Goal: Task Accomplishment & Management: Use online tool/utility

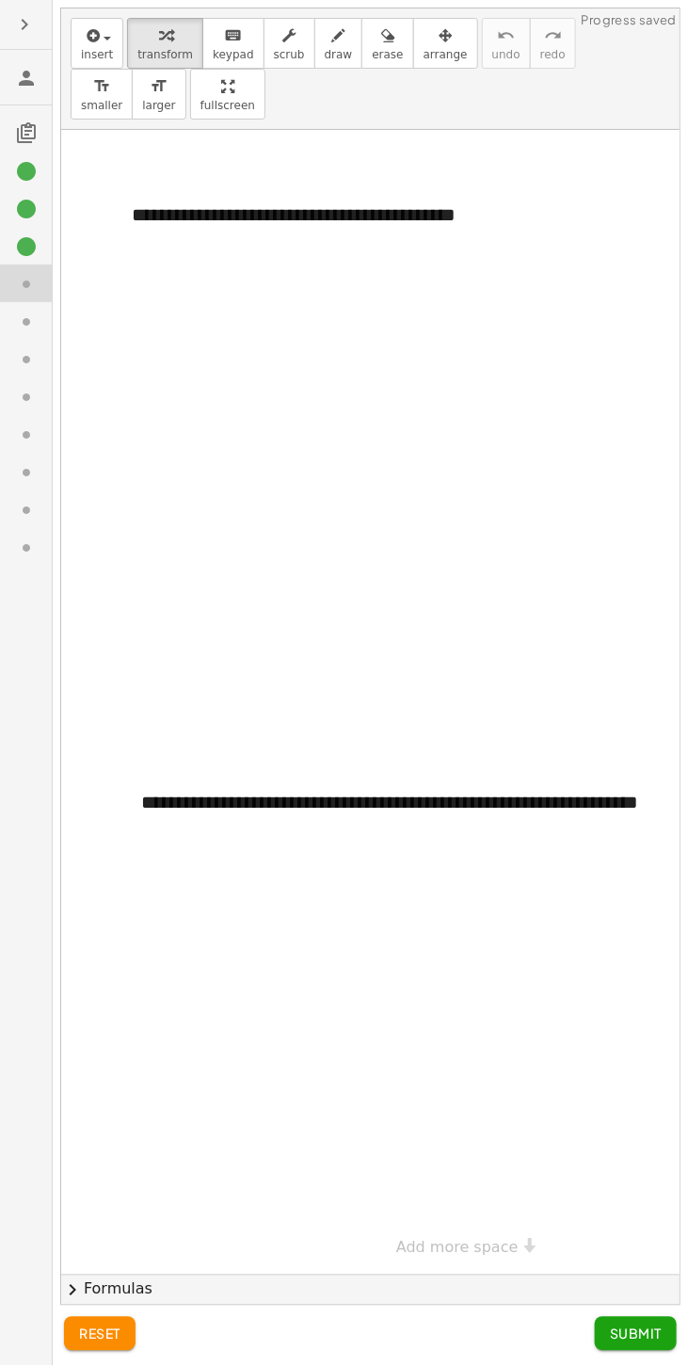
click at [21, 249] on icon at bounding box center [26, 246] width 23 height 23
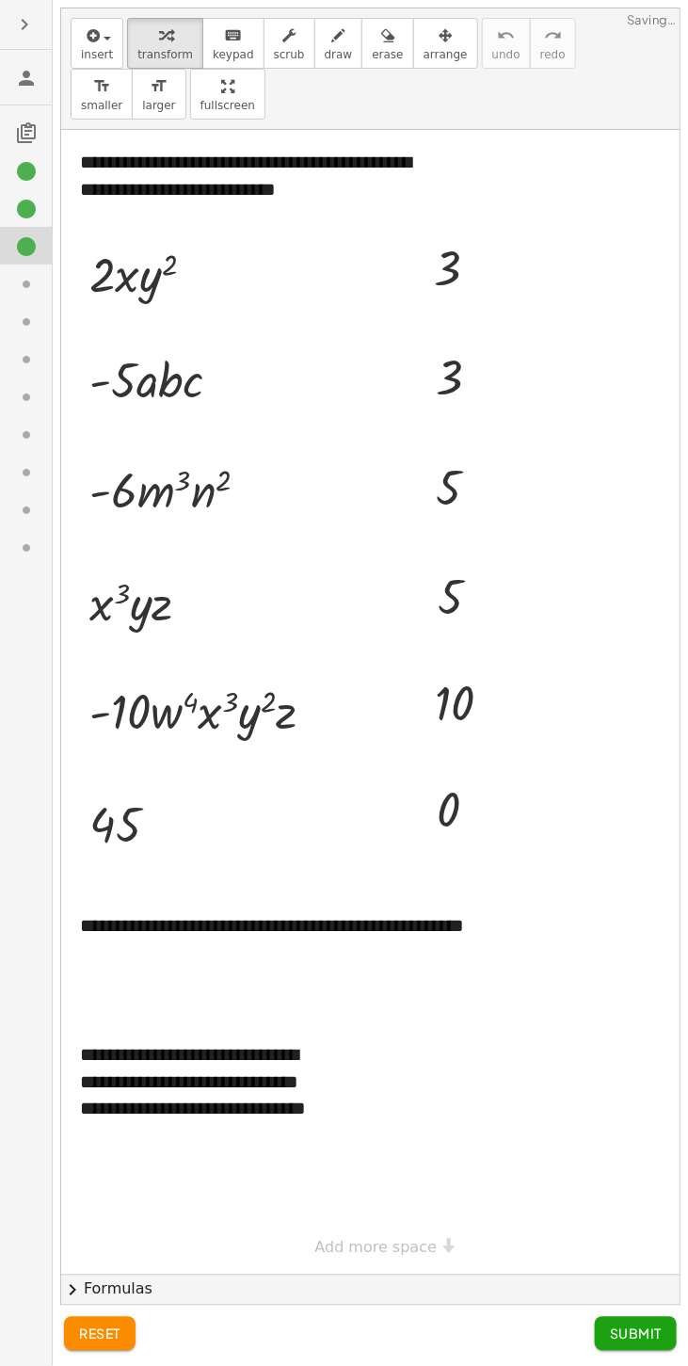
click at [28, 250] on icon at bounding box center [26, 246] width 23 height 23
click at [18, 348] on icon at bounding box center [26, 359] width 23 height 23
click at [40, 243] on div at bounding box center [34, 246] width 38 height 24
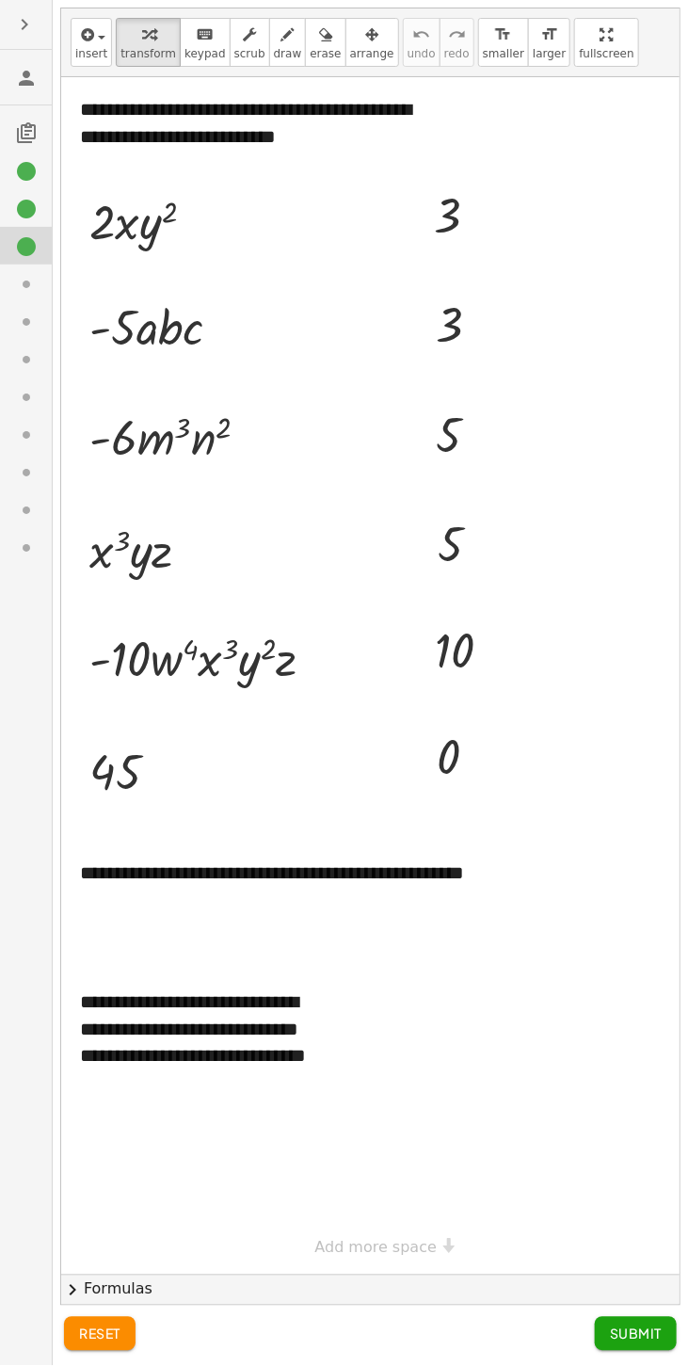
click at [28, 280] on icon at bounding box center [26, 284] width 23 height 23
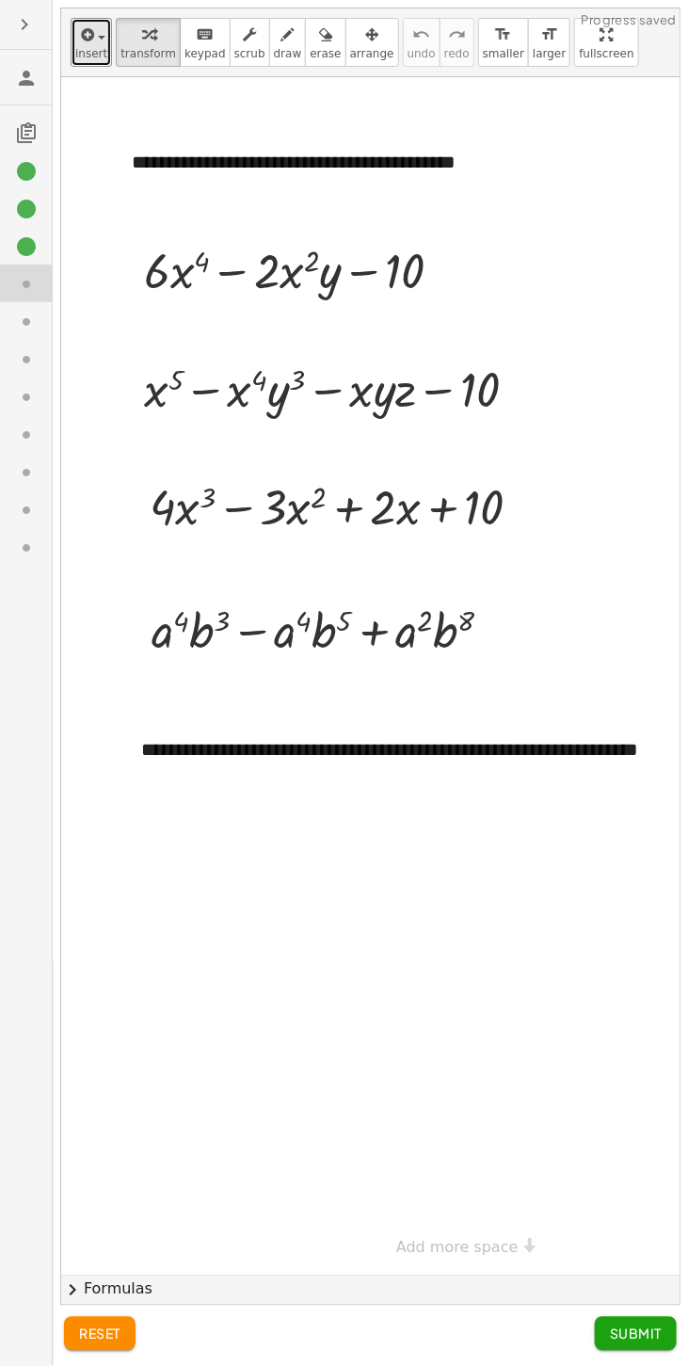
click at [90, 48] on span "insert" at bounding box center [91, 53] width 32 height 13
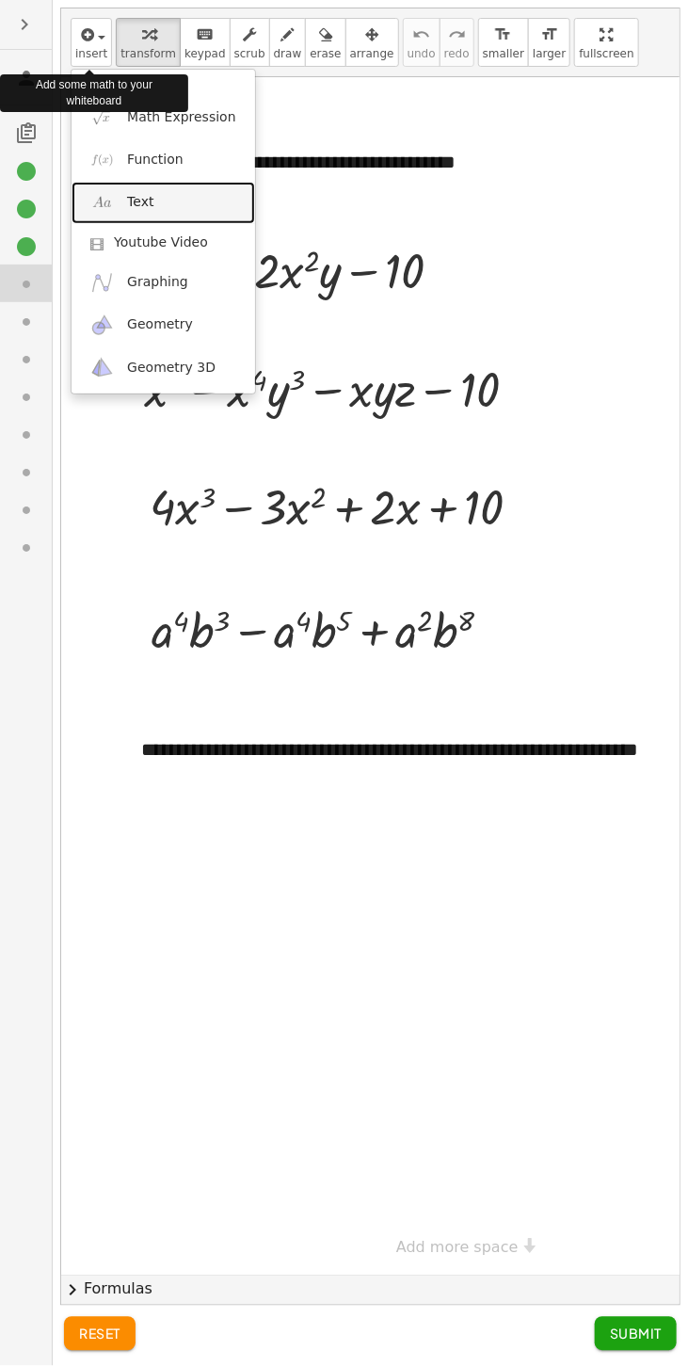
click at [176, 199] on link "Text" at bounding box center [164, 203] width 184 height 42
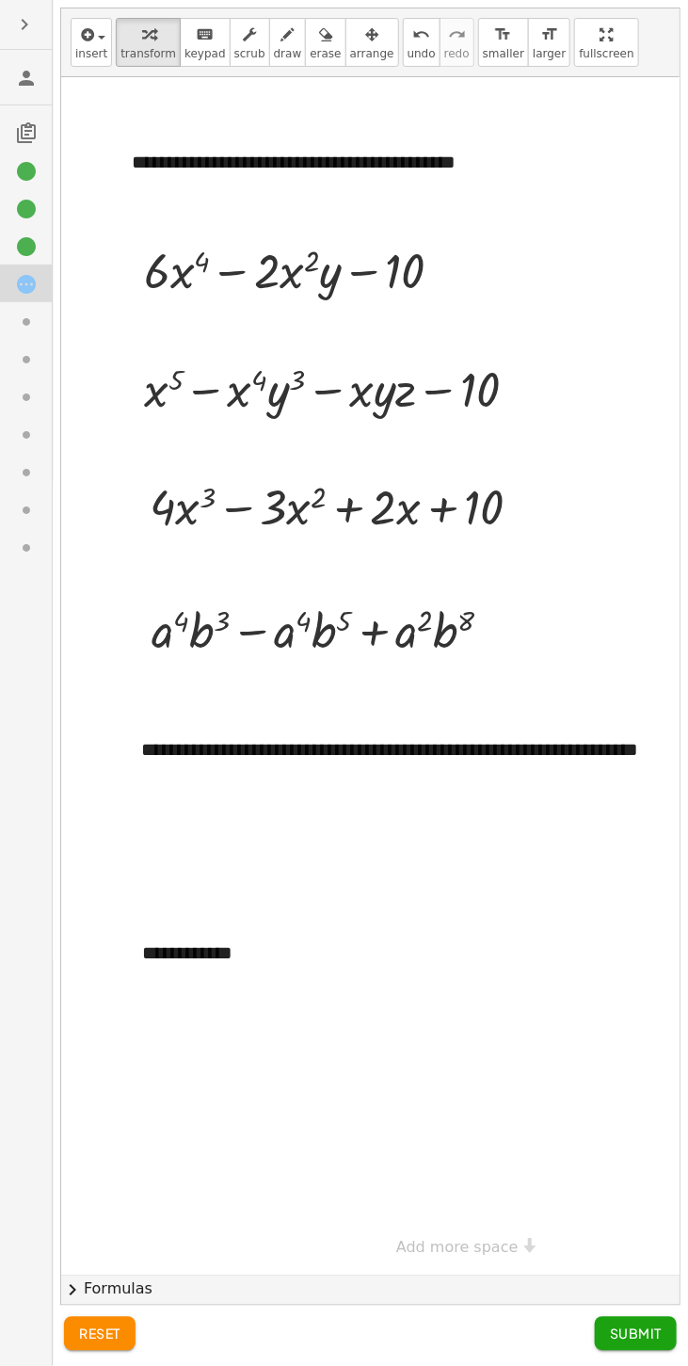
click at [0, 0] on div "- +" at bounding box center [0, 0] width 0 height 0
click at [253, 952] on div "**********" at bounding box center [264, 953] width 282 height 65
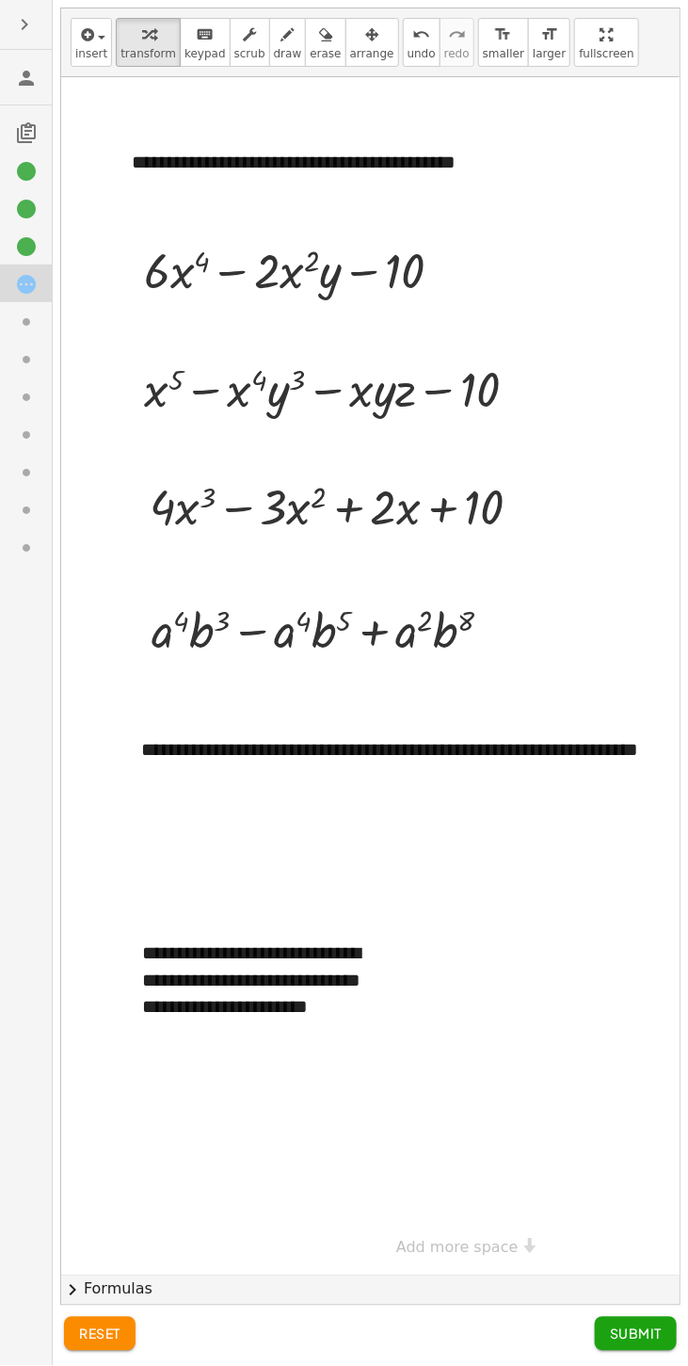
click at [21, 202] on icon at bounding box center [26, 209] width 23 height 23
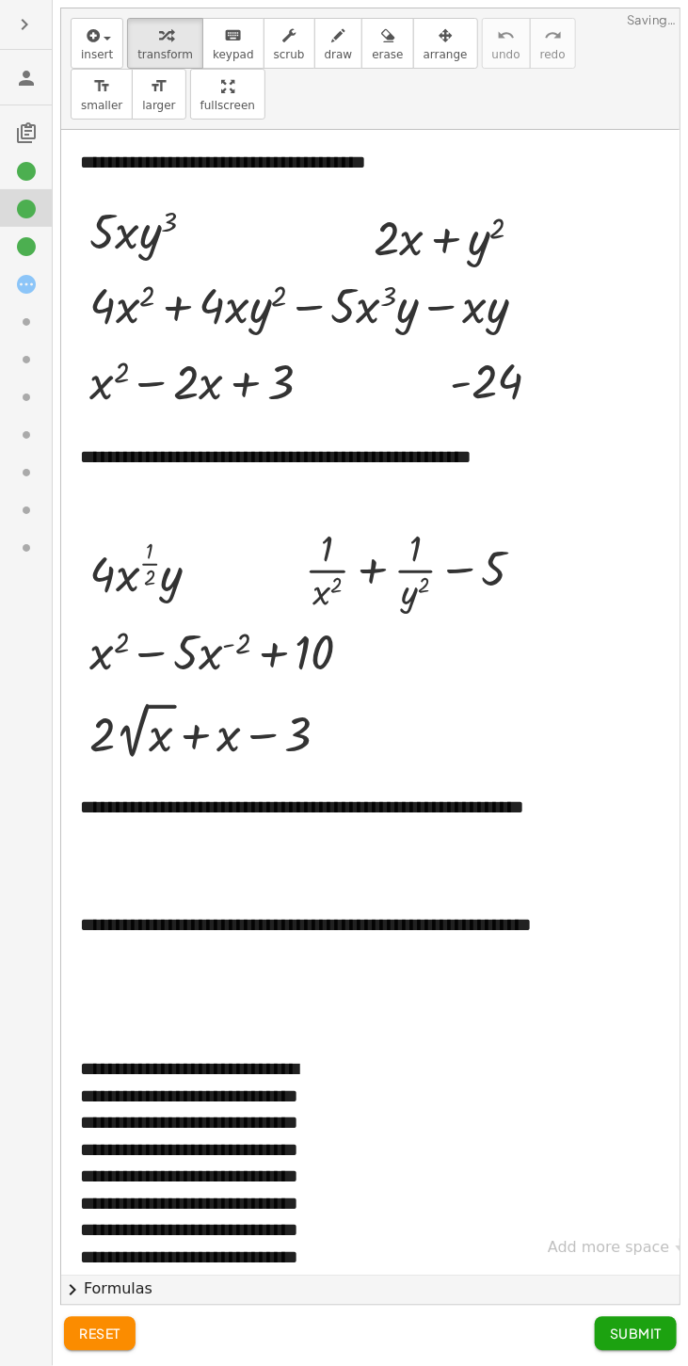
click at [29, 201] on icon at bounding box center [26, 209] width 23 height 23
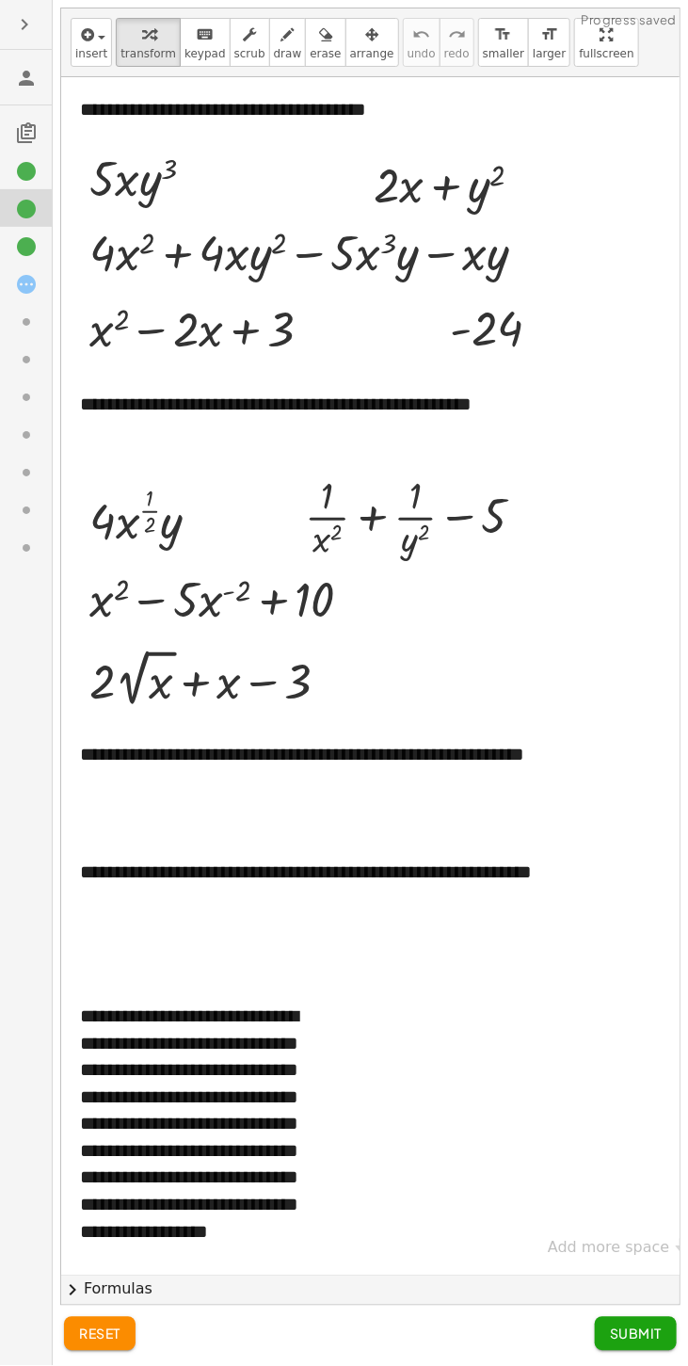
click at [38, 282] on div at bounding box center [34, 284] width 38 height 24
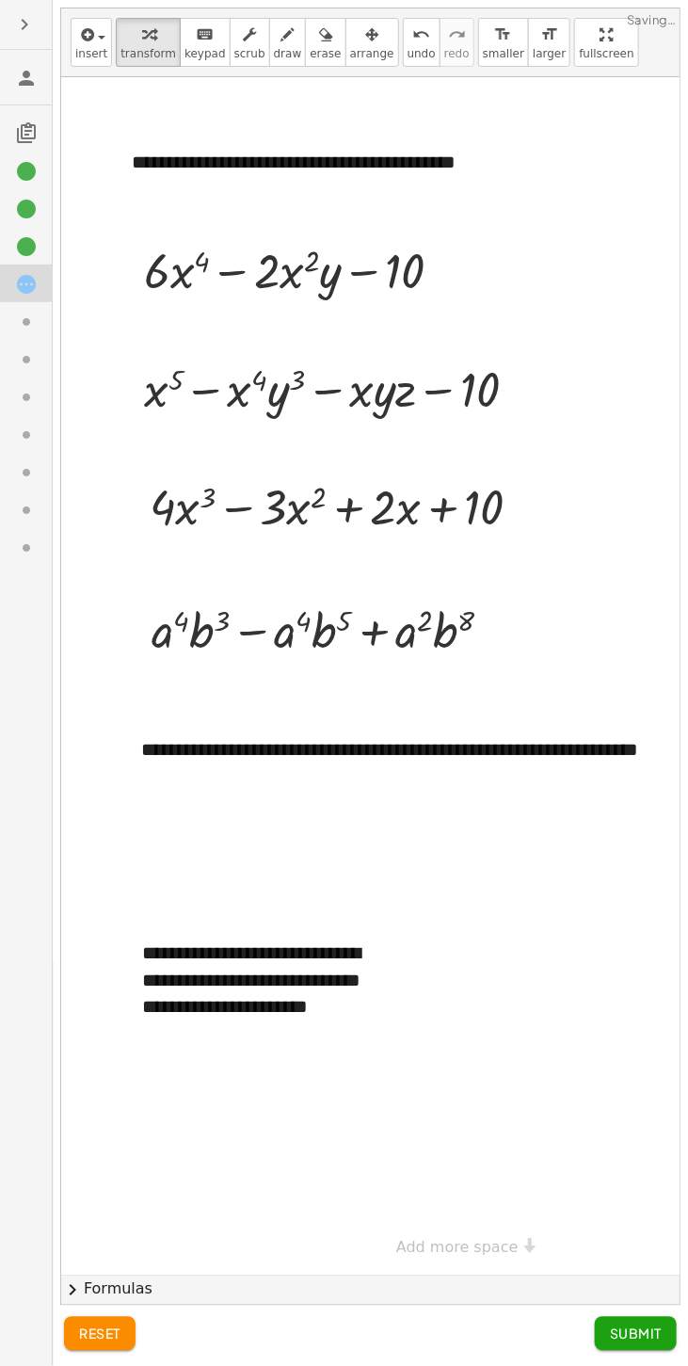
click at [294, 1034] on div "**********" at bounding box center [264, 993] width 282 height 145
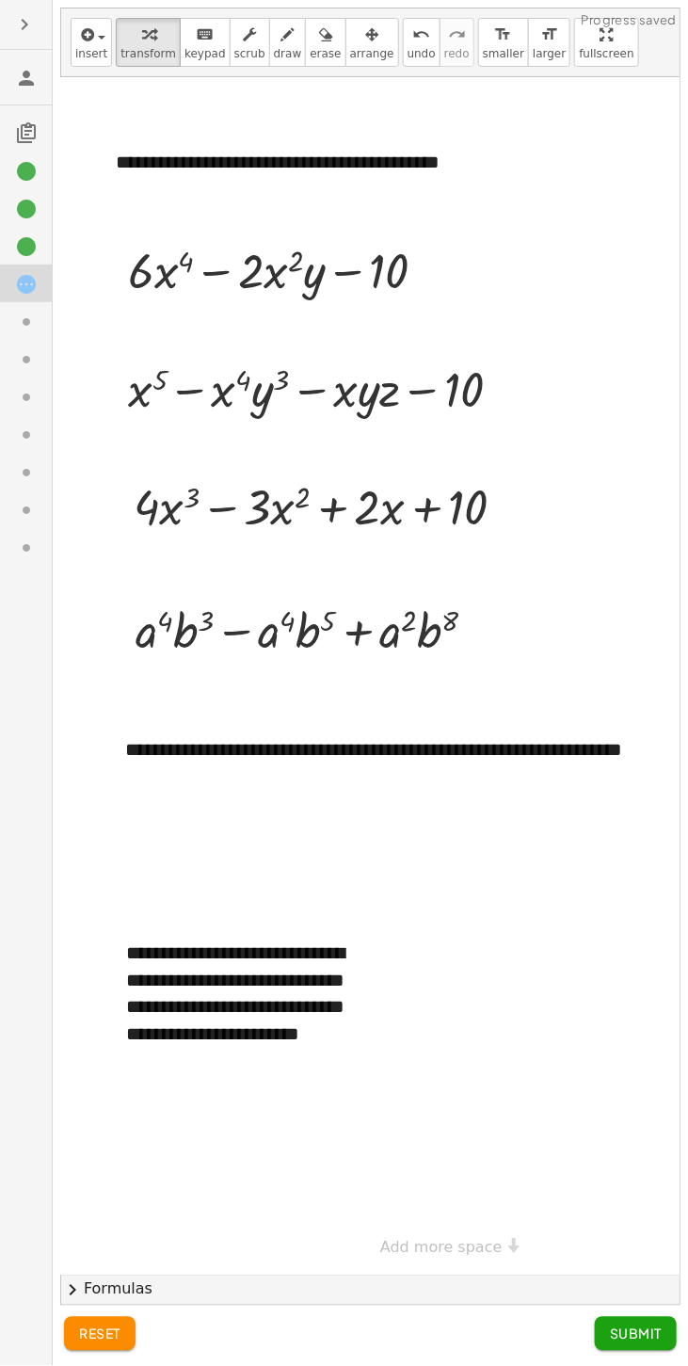
scroll to position [0, 5]
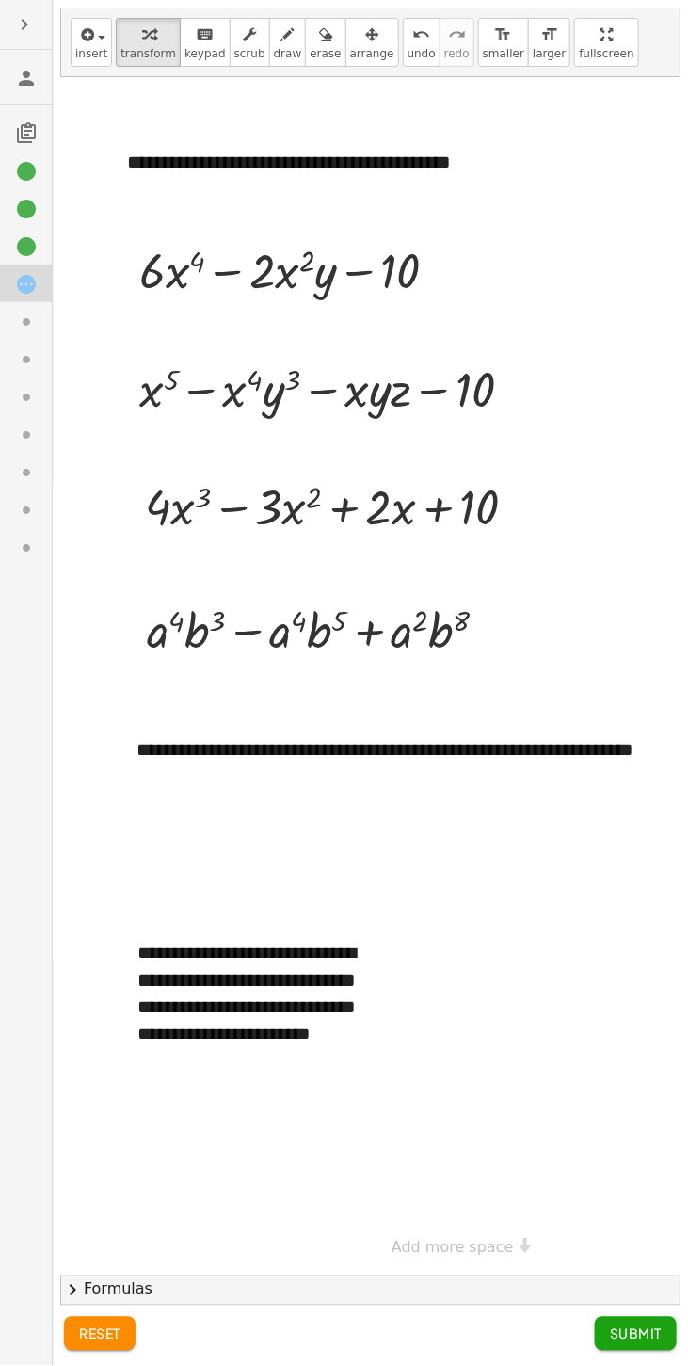
click at [645, 1351] on button "Submit" at bounding box center [636, 1334] width 82 height 34
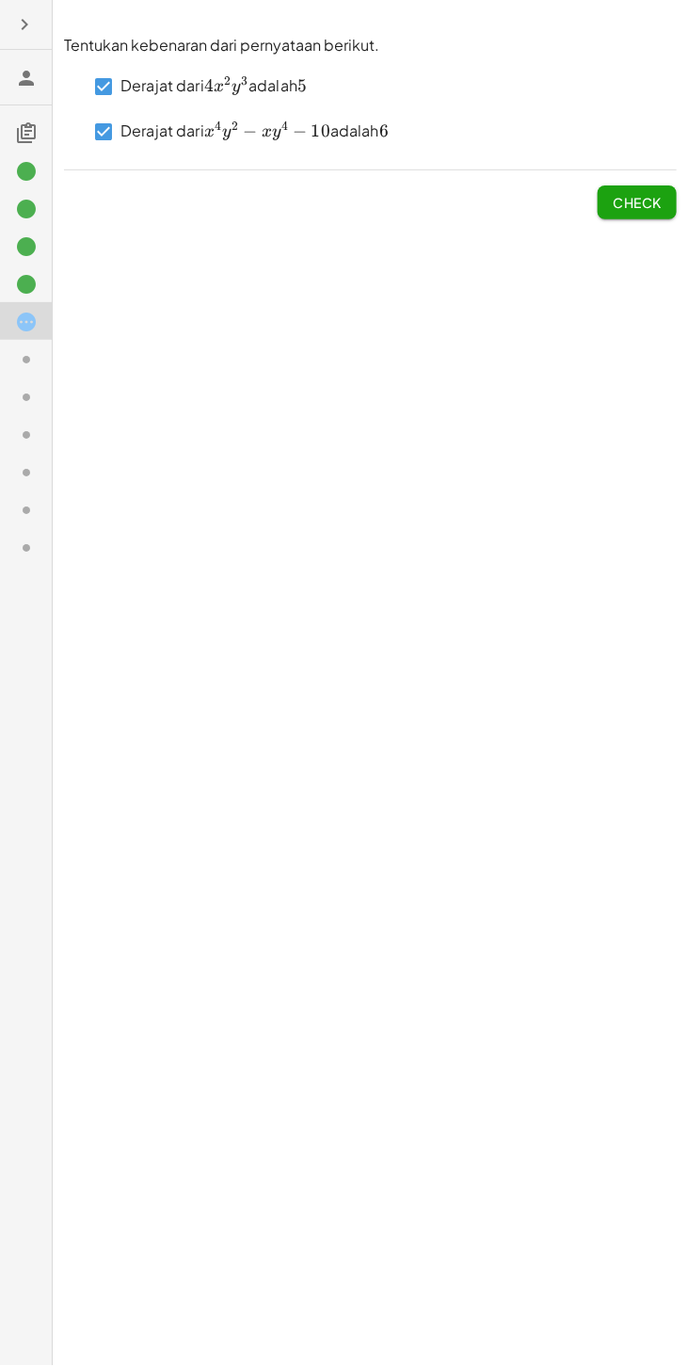
click at [638, 205] on span "Check" at bounding box center [637, 202] width 49 height 17
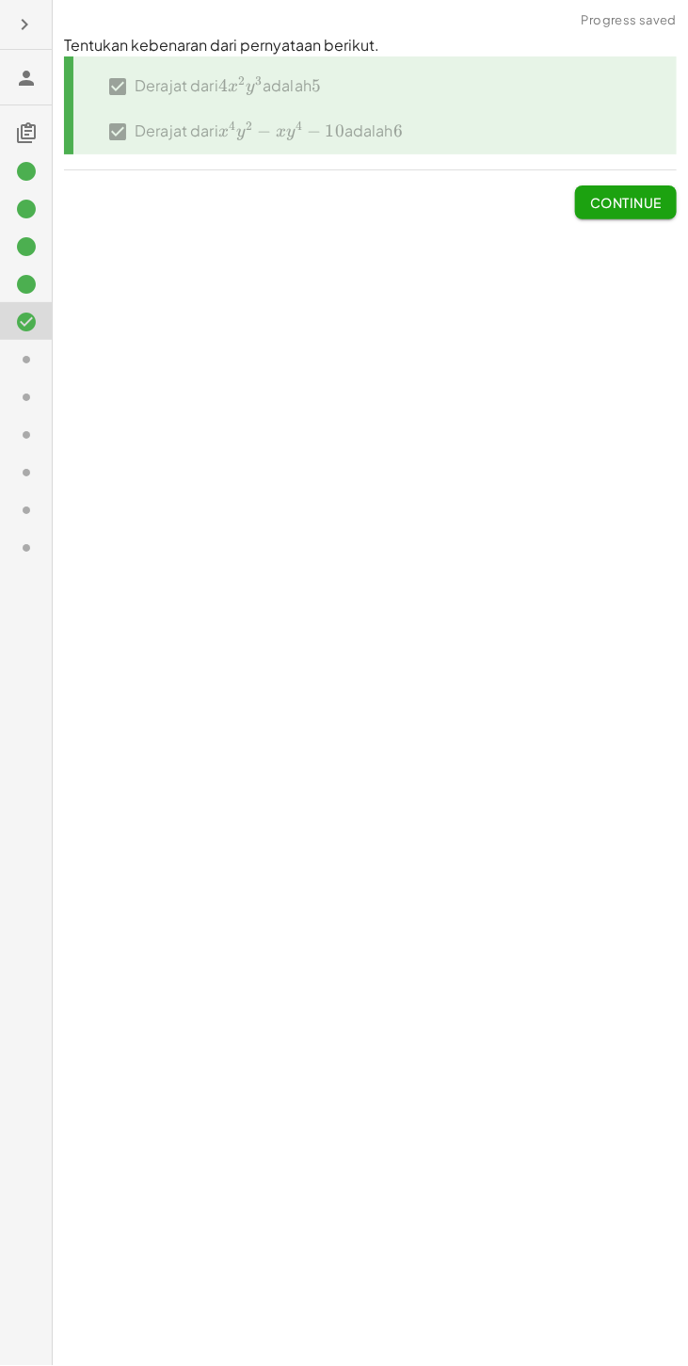
click at [642, 209] on span "Continue" at bounding box center [626, 202] width 72 height 17
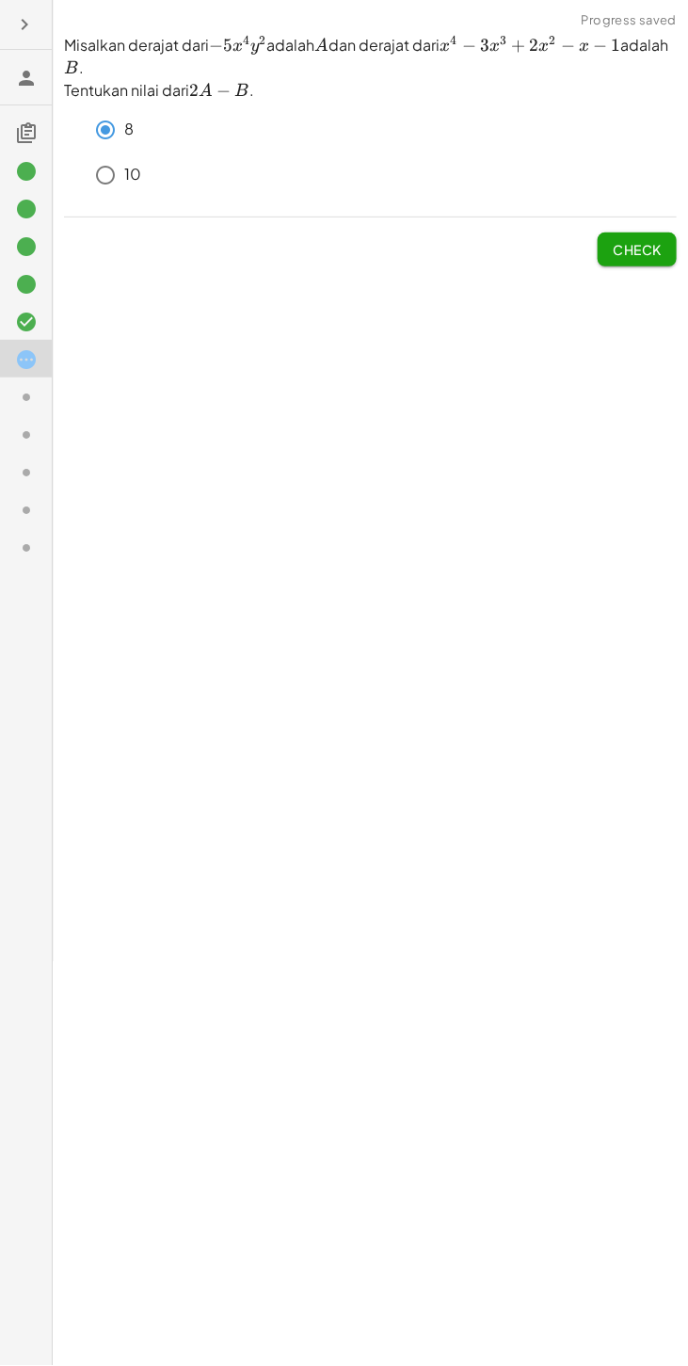
click at [641, 241] on span "Check" at bounding box center [637, 249] width 49 height 17
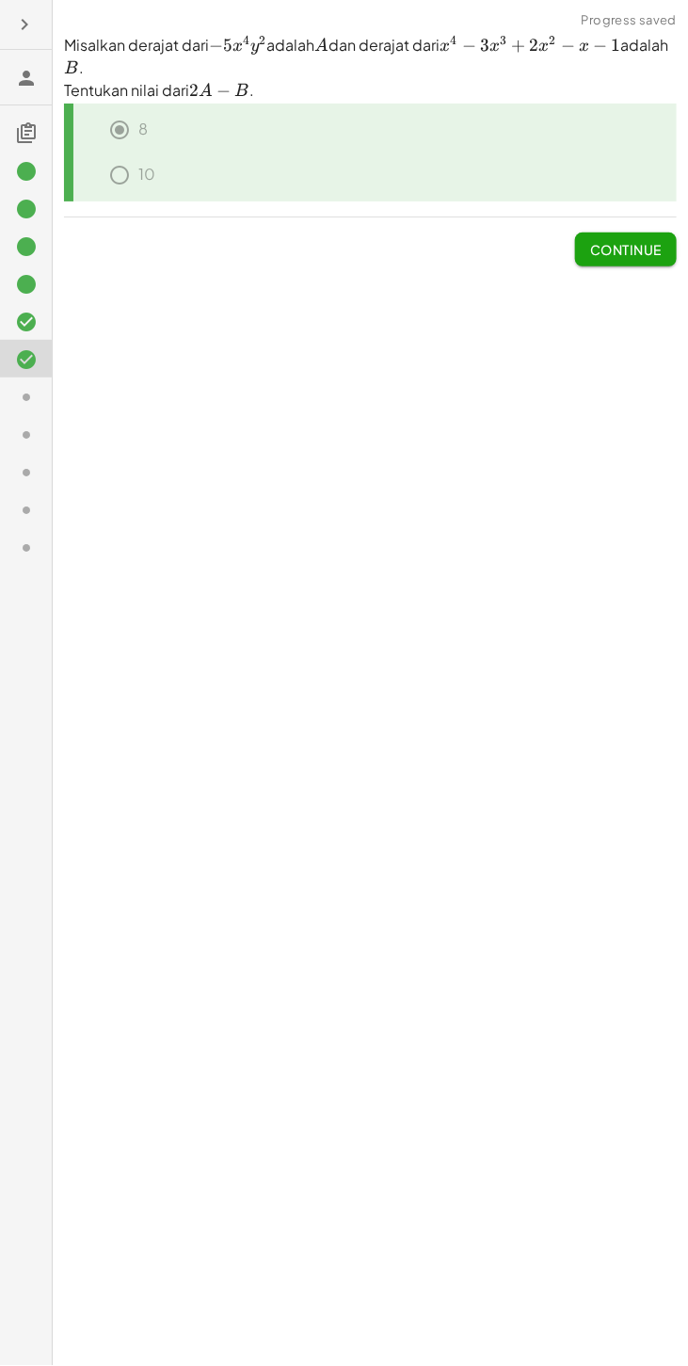
click at [631, 251] on span "Continue" at bounding box center [626, 249] width 72 height 17
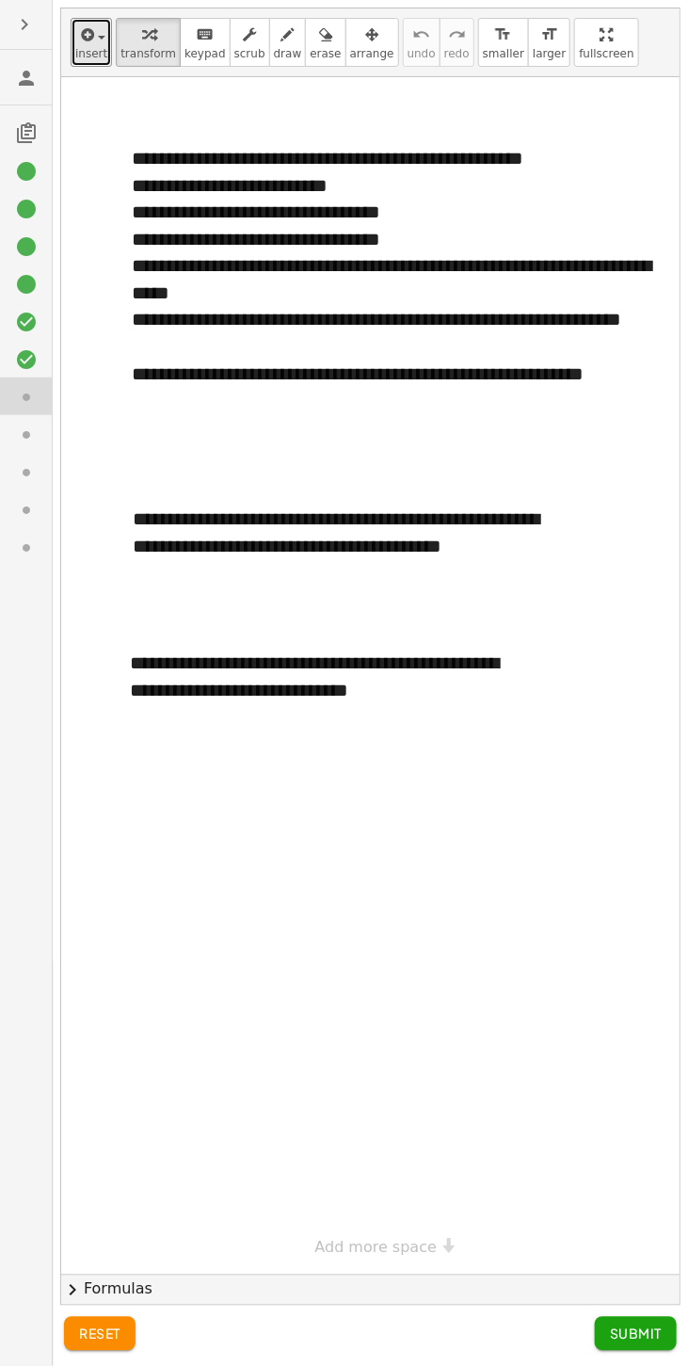
click at [97, 26] on div "button" at bounding box center [91, 34] width 32 height 23
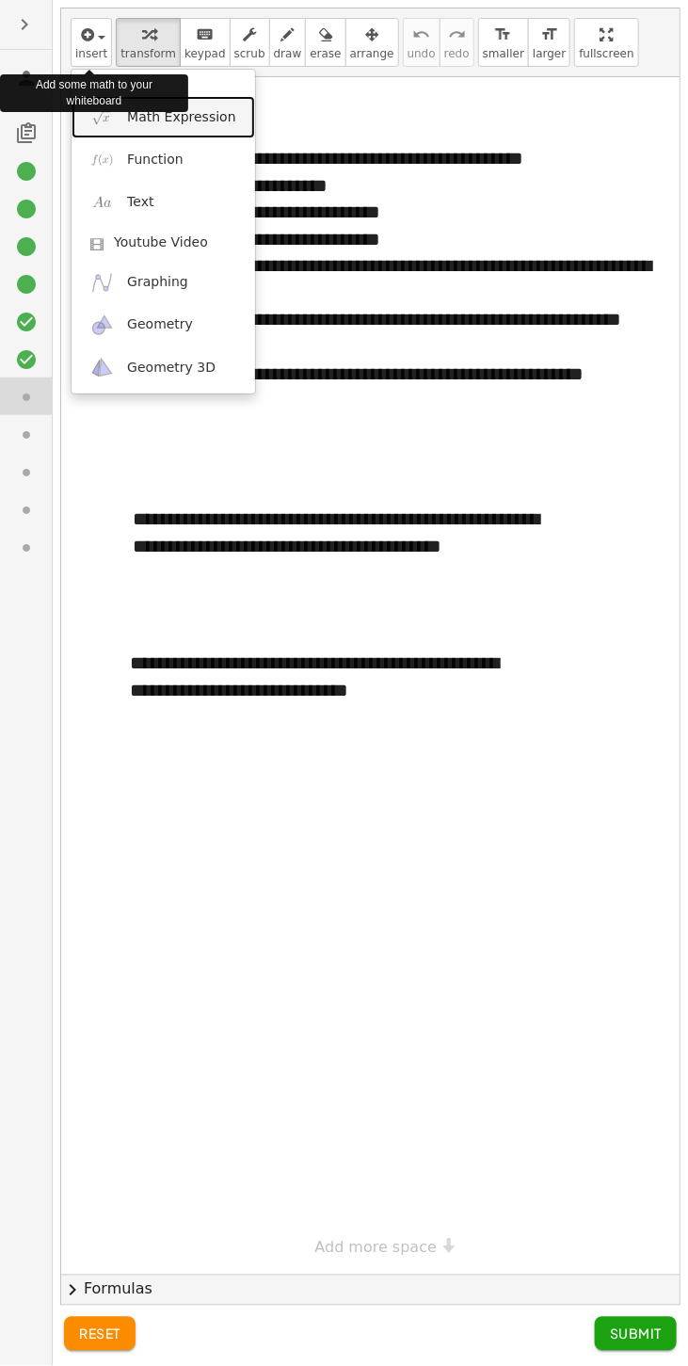
click at [213, 117] on span "Math Expression" at bounding box center [181, 117] width 108 height 19
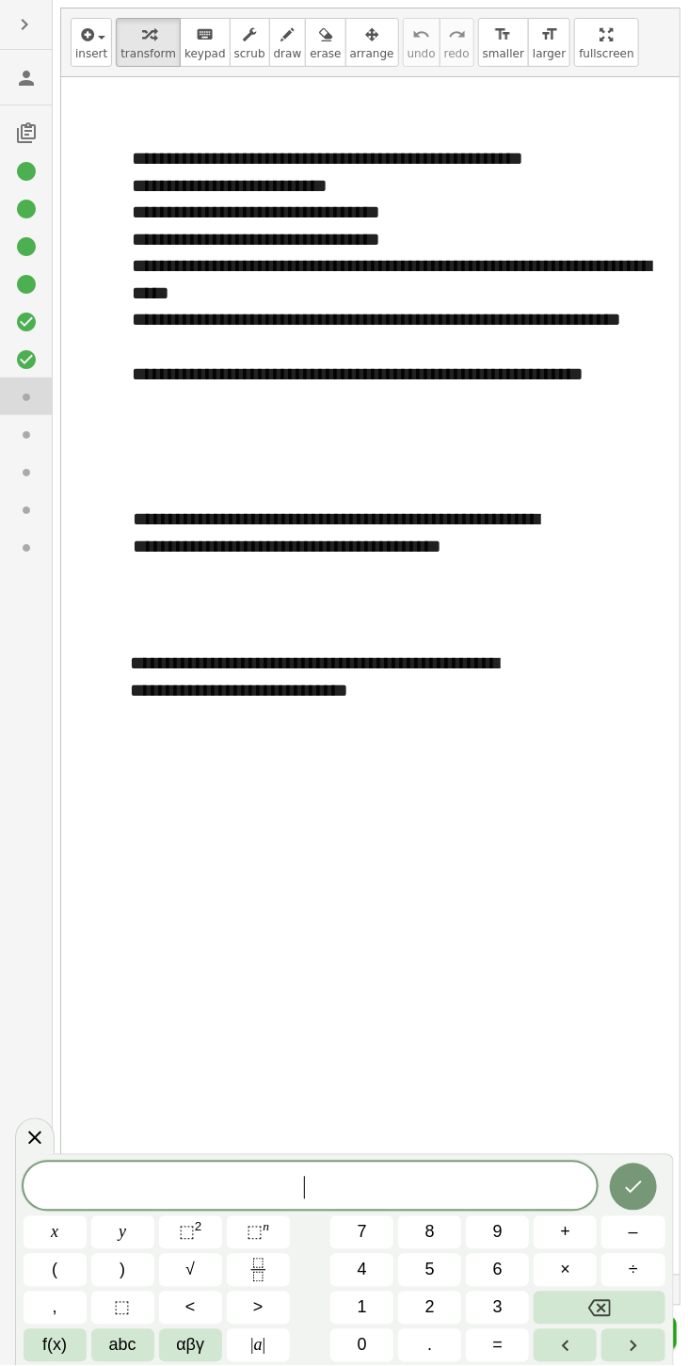
click at [417, 1316] on button "2" at bounding box center [429, 1307] width 63 height 33
click at [105, 1344] on button "abc" at bounding box center [122, 1345] width 63 height 33
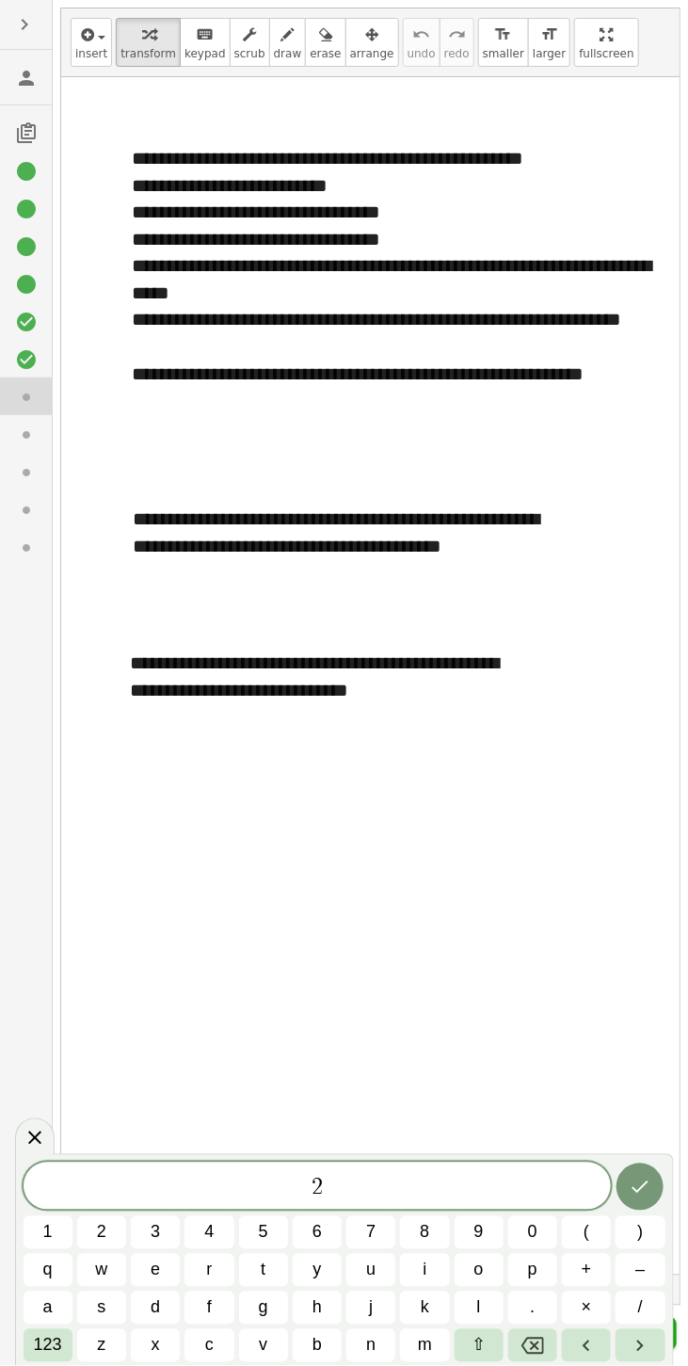
click at [43, 1311] on span "a" at bounding box center [47, 1307] width 9 height 25
click at [638, 1177] on icon "Done" at bounding box center [640, 1187] width 23 height 23
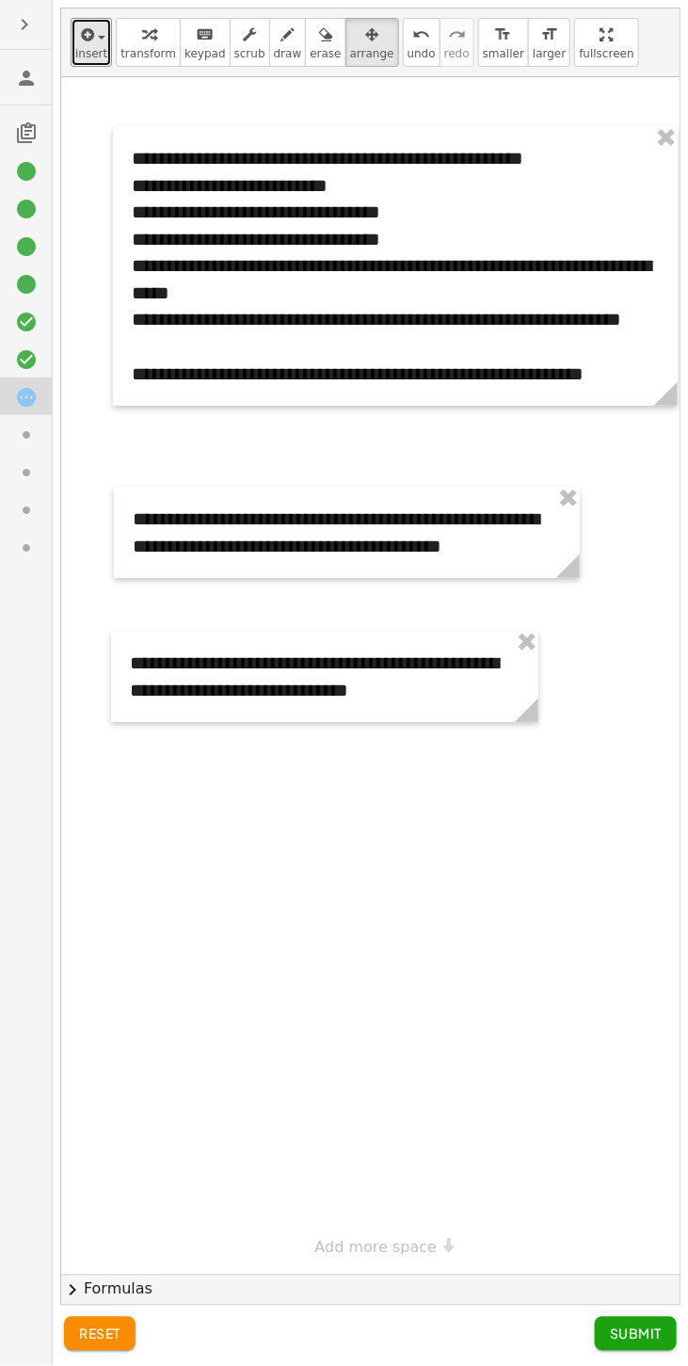
click at [85, 42] on icon "button" at bounding box center [85, 35] width 17 height 23
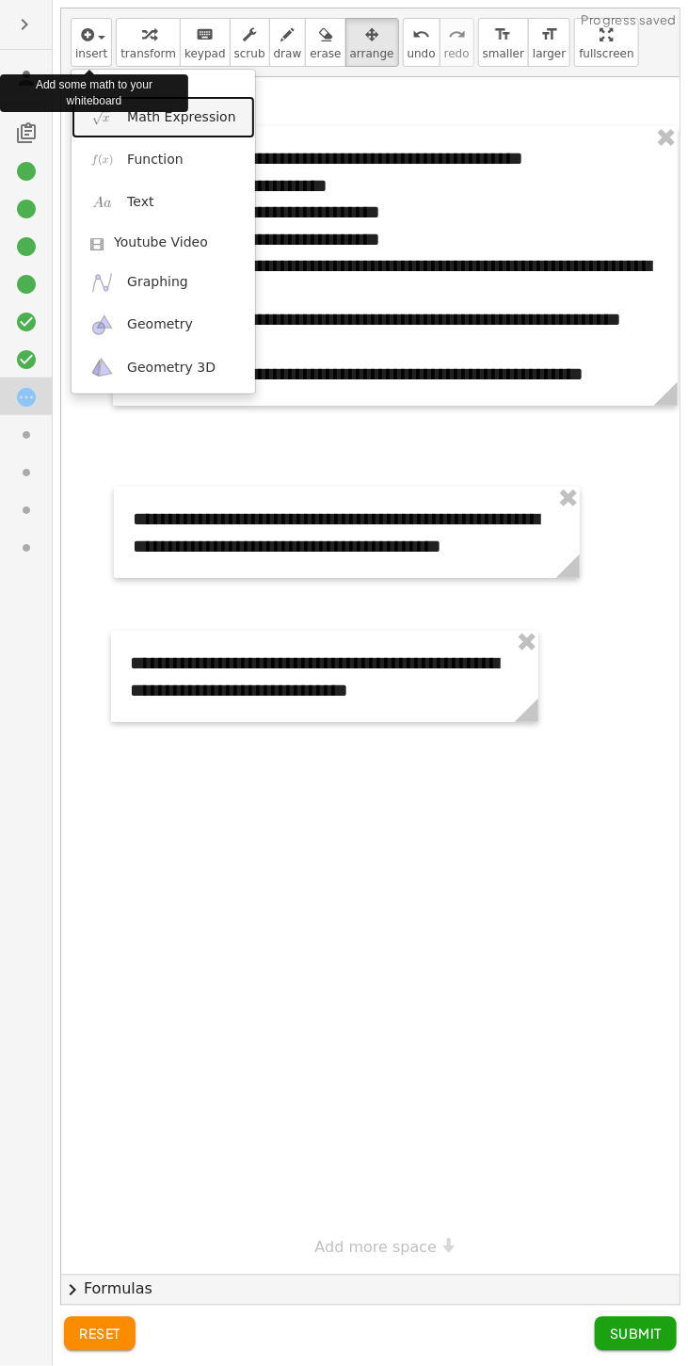
click at [202, 114] on span "Math Expression" at bounding box center [181, 117] width 108 height 19
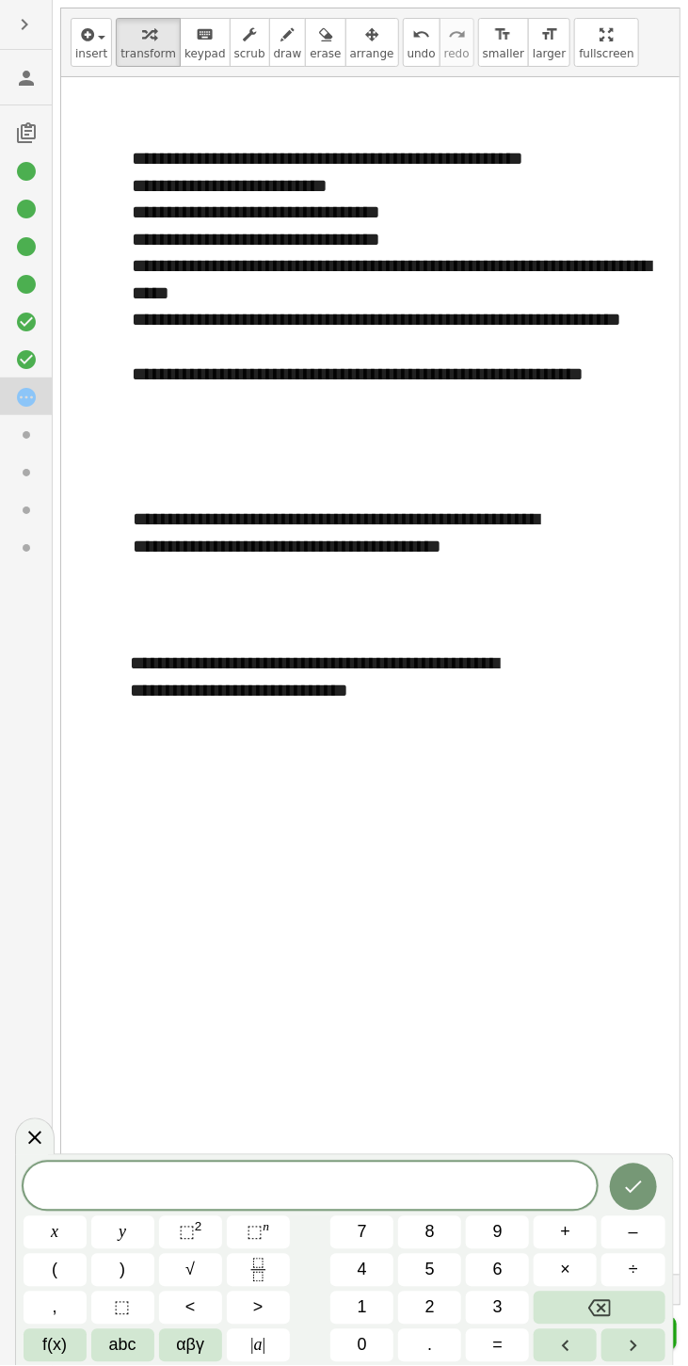
click at [45, 1273] on button "(" at bounding box center [55, 1270] width 63 height 33
click at [186, 1345] on span "αβγ" at bounding box center [190, 1345] width 28 height 25
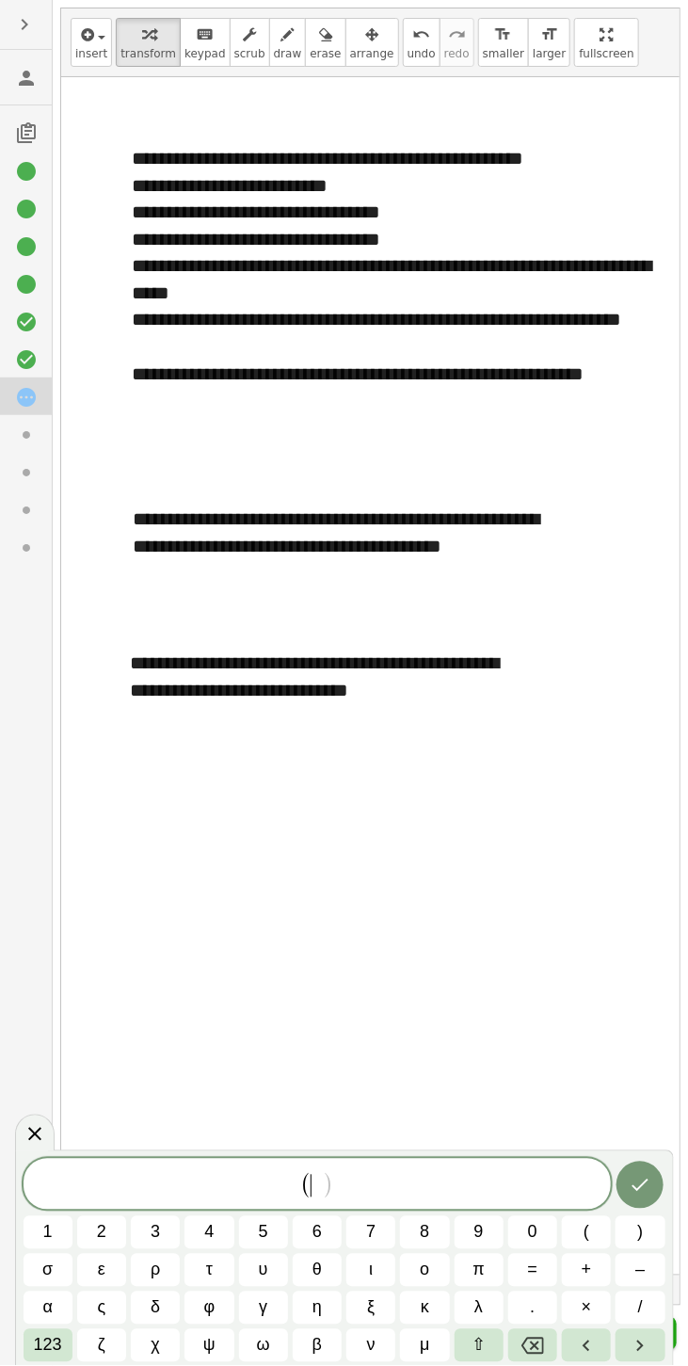
click at [27, 1351] on button "123" at bounding box center [48, 1345] width 49 height 33
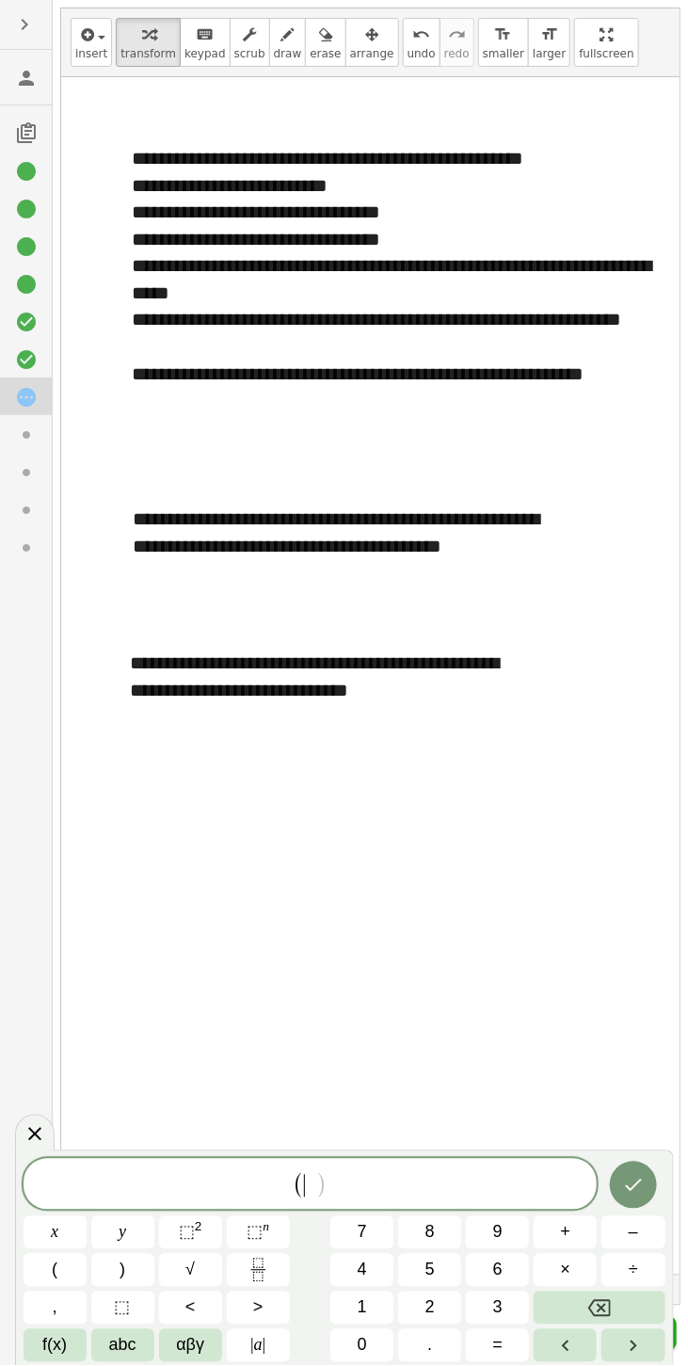
click at [116, 1354] on span "abc" at bounding box center [122, 1345] width 27 height 25
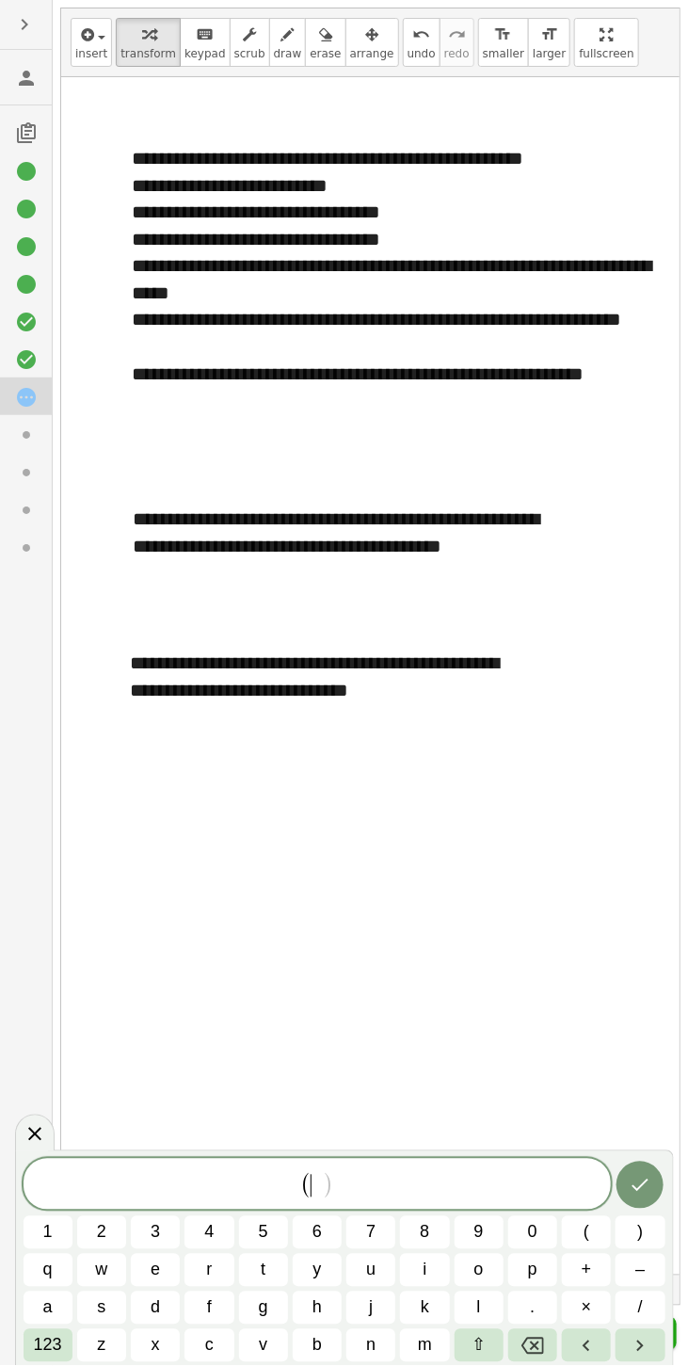
click at [97, 1218] on button "2" at bounding box center [101, 1232] width 49 height 33
click at [116, 1226] on button "2" at bounding box center [101, 1232] width 49 height 33
click at [518, 1357] on button "Backspace" at bounding box center [532, 1345] width 49 height 33
click at [49, 1311] on span "a" at bounding box center [47, 1307] width 9 height 25
click at [642, 1218] on button ")" at bounding box center [640, 1232] width 49 height 33
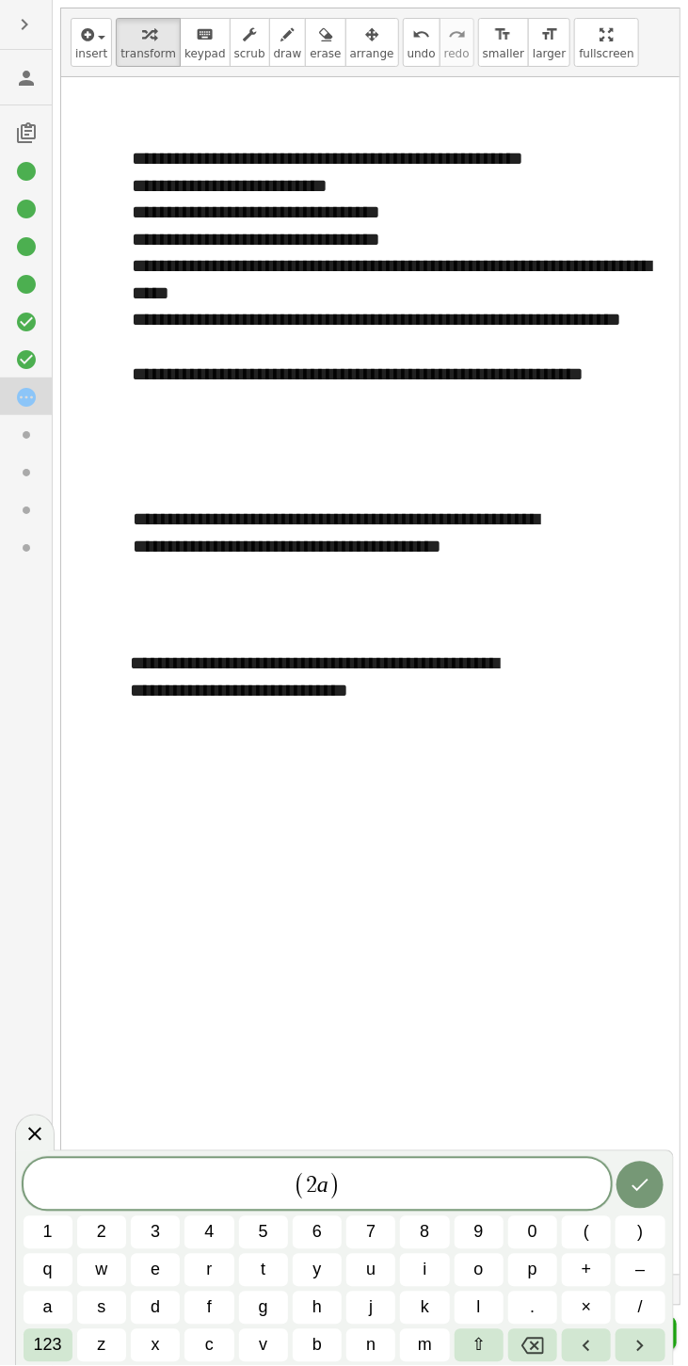
click at [570, 1226] on button "(" at bounding box center [586, 1232] width 49 height 33
click at [166, 1228] on button "3" at bounding box center [155, 1232] width 49 height 33
click at [321, 1344] on span "b" at bounding box center [316, 1345] width 9 height 25
click at [39, 1354] on span "123" at bounding box center [48, 1345] width 28 height 25
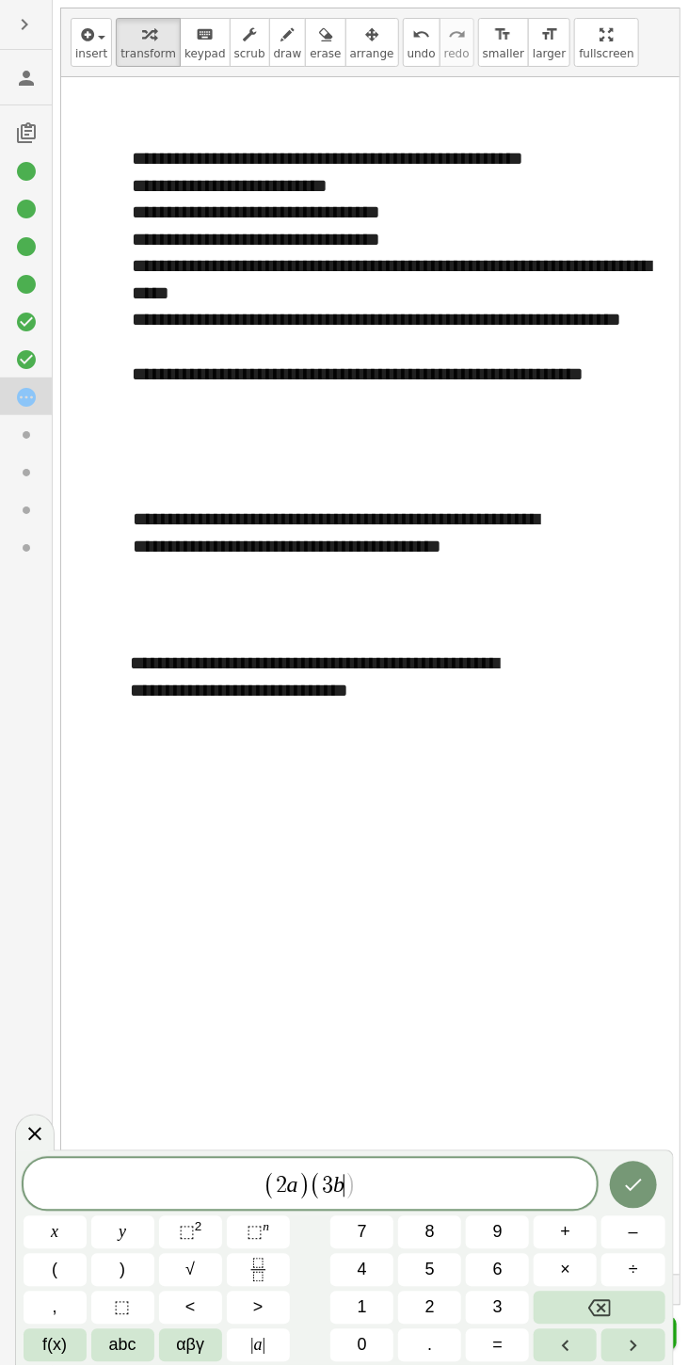
click at [555, 1285] on button "×" at bounding box center [565, 1270] width 63 height 33
click at [553, 1237] on button "+" at bounding box center [565, 1232] width 63 height 33
click at [606, 1303] on icon "Backspace" at bounding box center [599, 1308] width 23 height 23
click at [600, 1308] on icon "Backspace" at bounding box center [599, 1308] width 23 height 17
click at [551, 1225] on button "+" at bounding box center [565, 1232] width 63 height 33
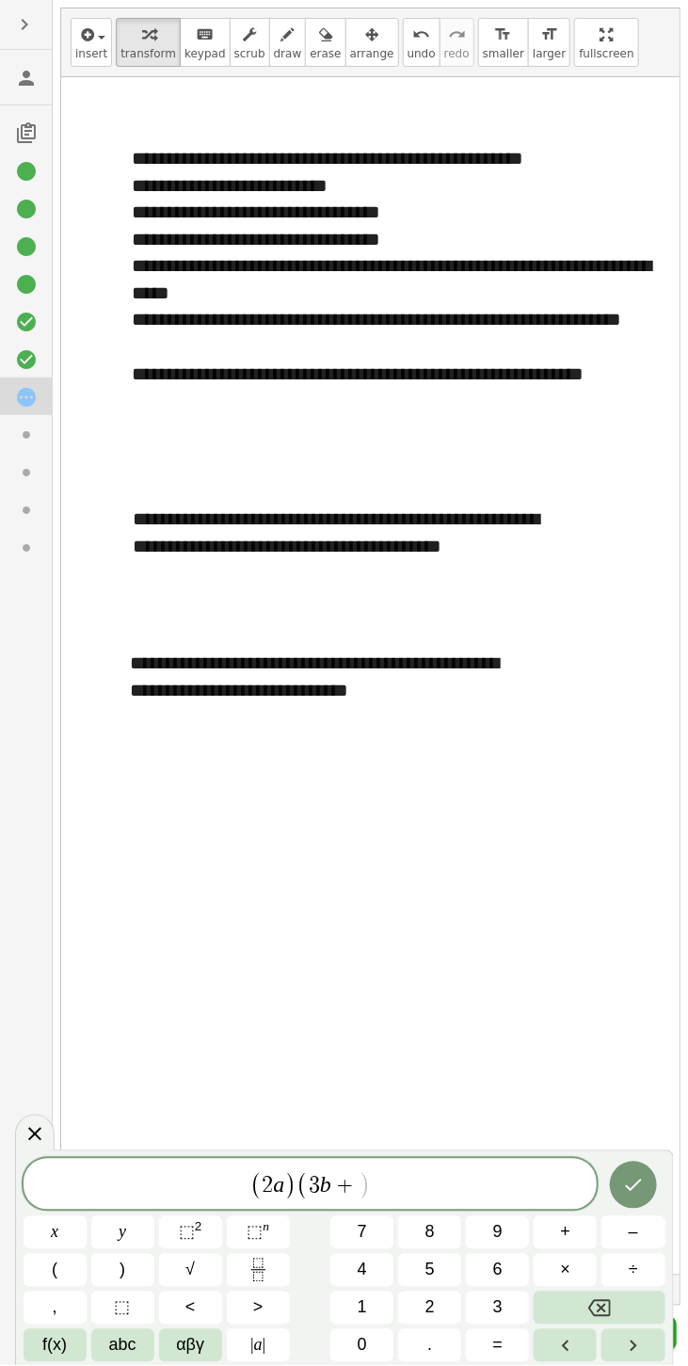
click at [200, 1351] on span "αβγ" at bounding box center [190, 1345] width 28 height 25
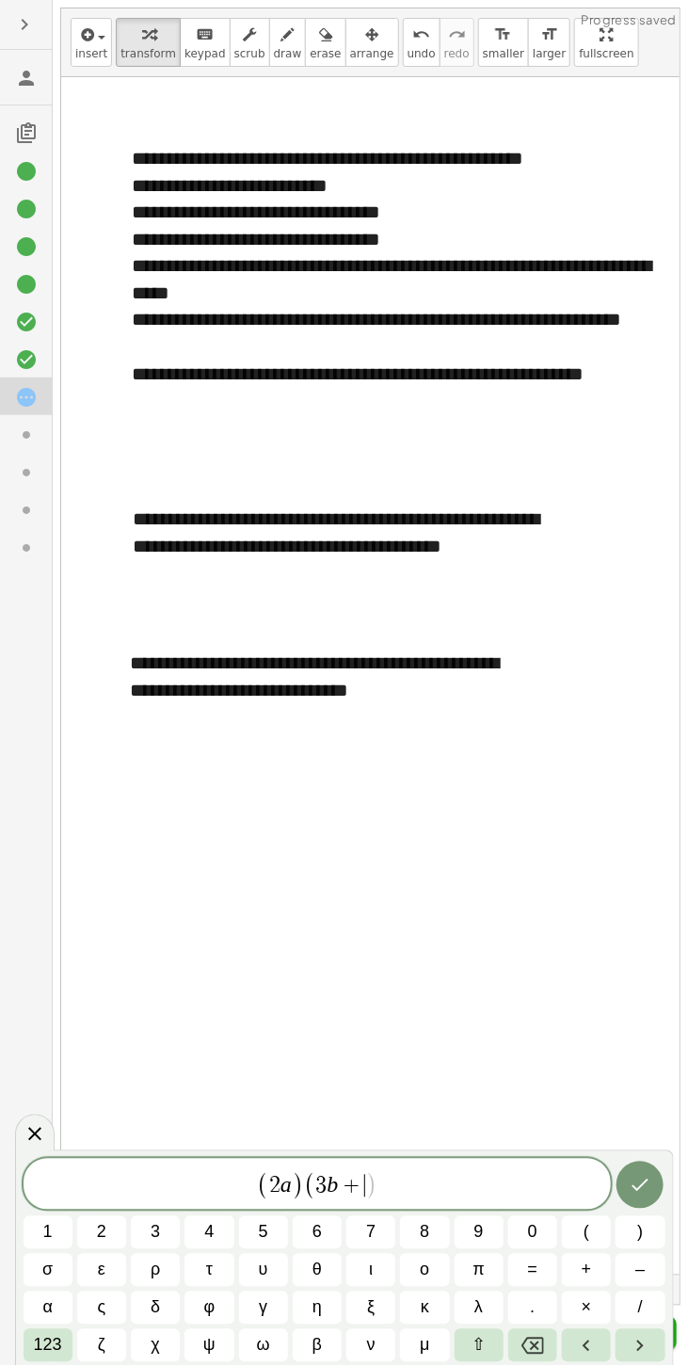
click at [37, 1334] on span "123" at bounding box center [48, 1345] width 28 height 25
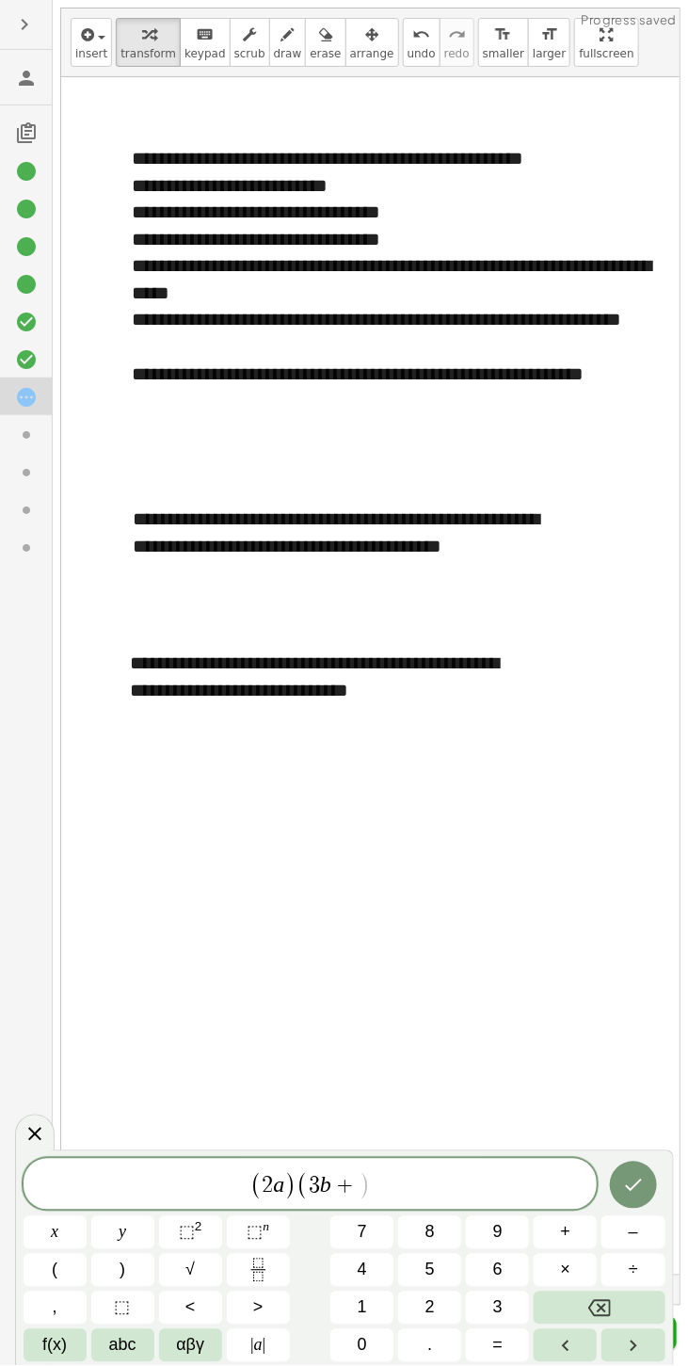
click at [121, 1347] on span "abc" at bounding box center [122, 1345] width 27 height 25
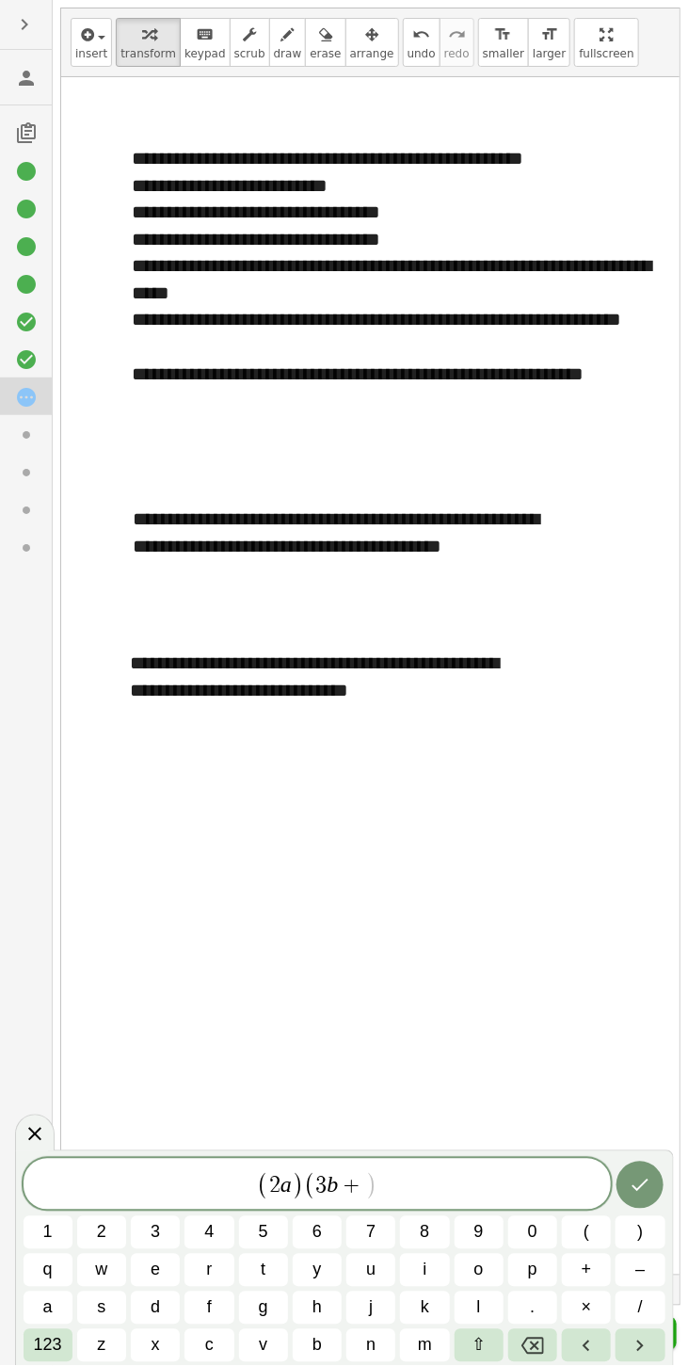
click at [205, 1332] on button "c" at bounding box center [208, 1345] width 49 height 33
click at [636, 1226] on button ")" at bounding box center [640, 1232] width 49 height 33
click at [27, 1344] on button "123" at bounding box center [48, 1345] width 49 height 33
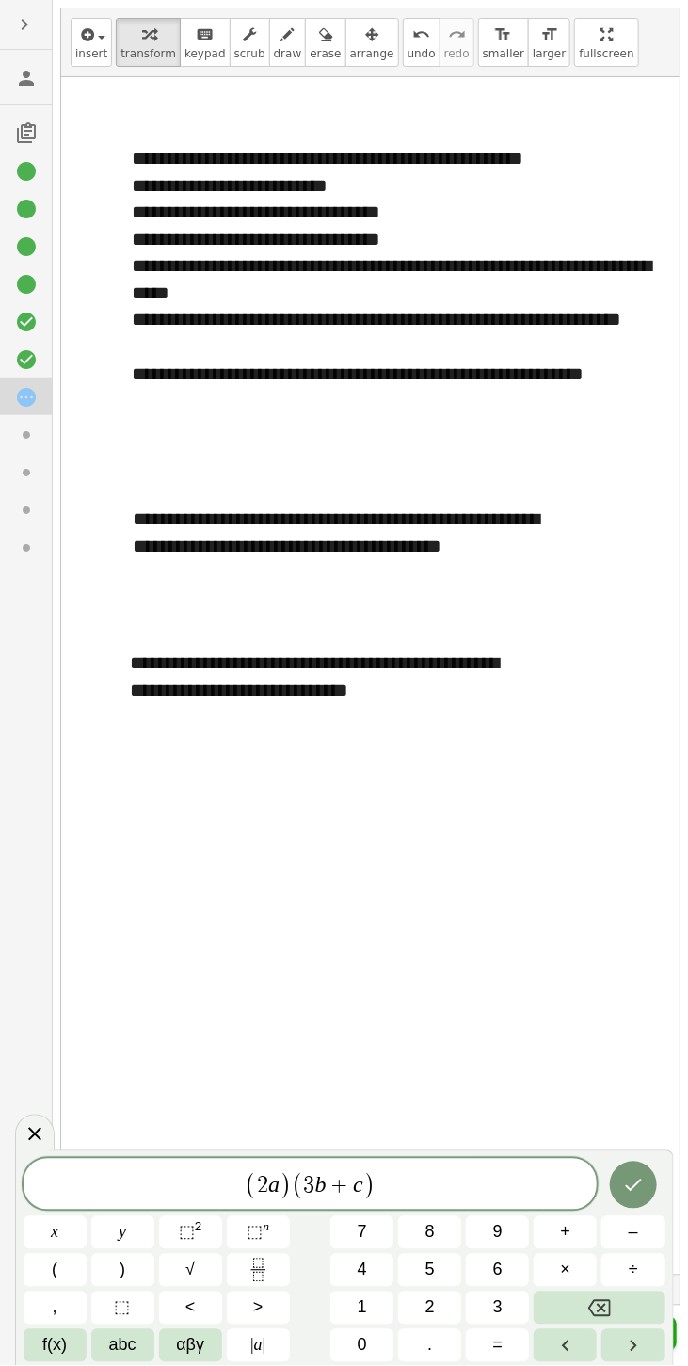
click at [639, 1178] on icon "Done" at bounding box center [633, 1185] width 23 height 23
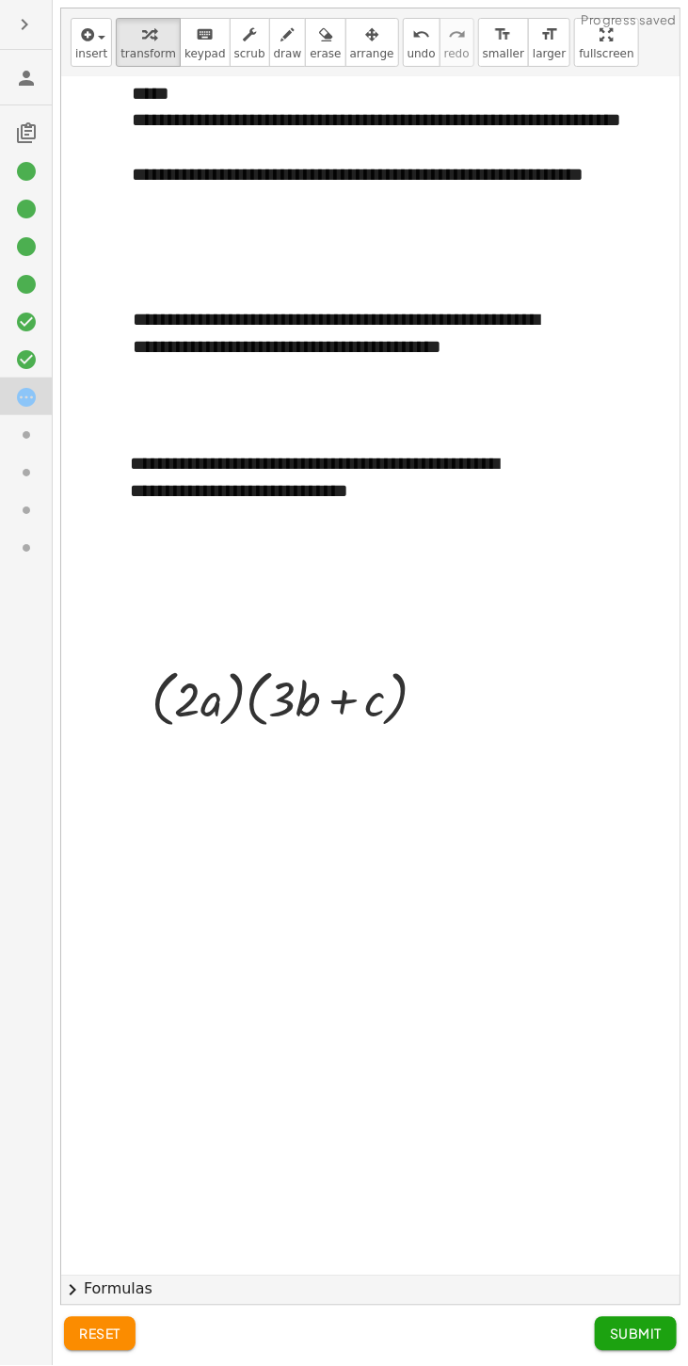
scroll to position [200, 0]
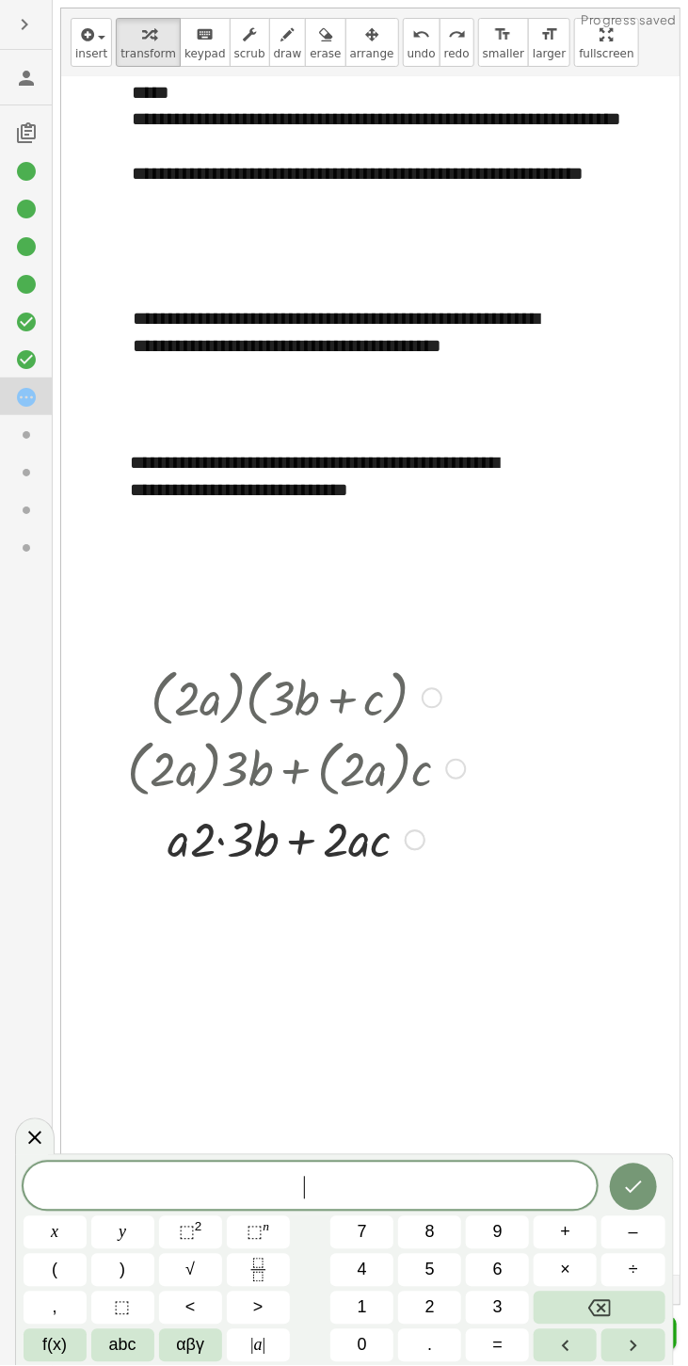
click at [637, 1182] on icon "Done" at bounding box center [633, 1187] width 23 height 23
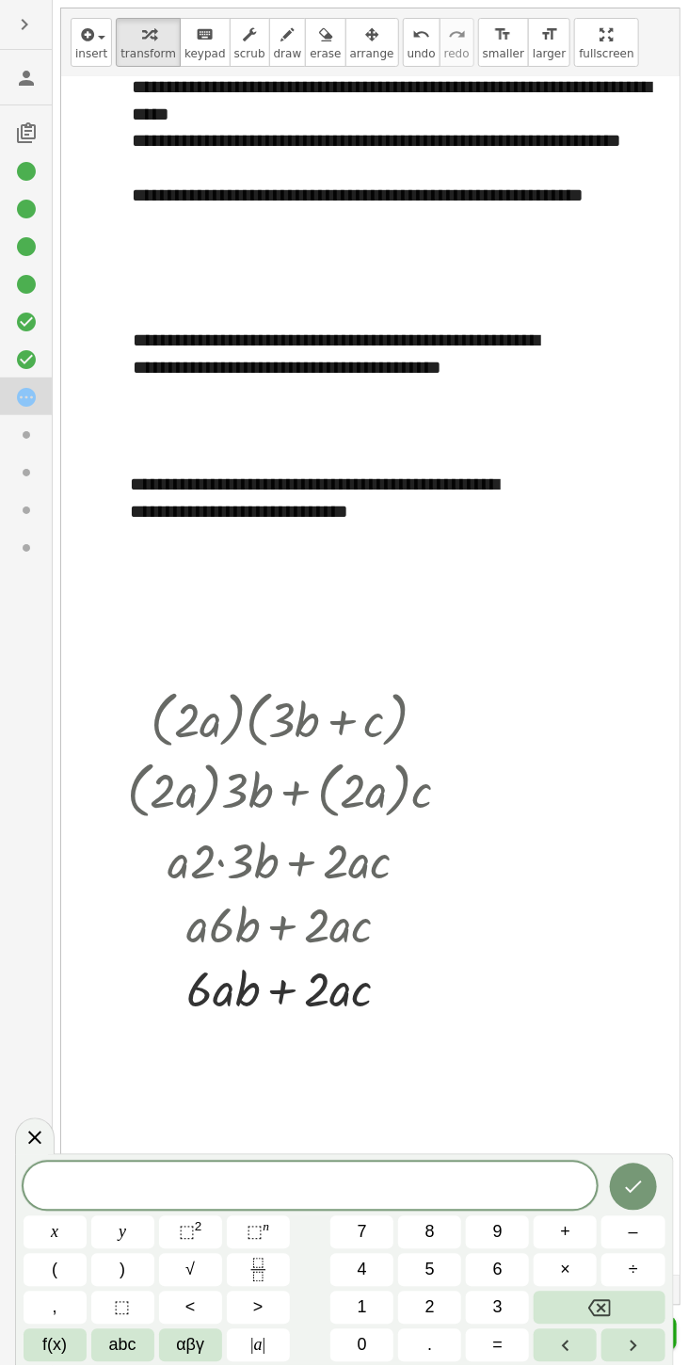
scroll to position [187, 0]
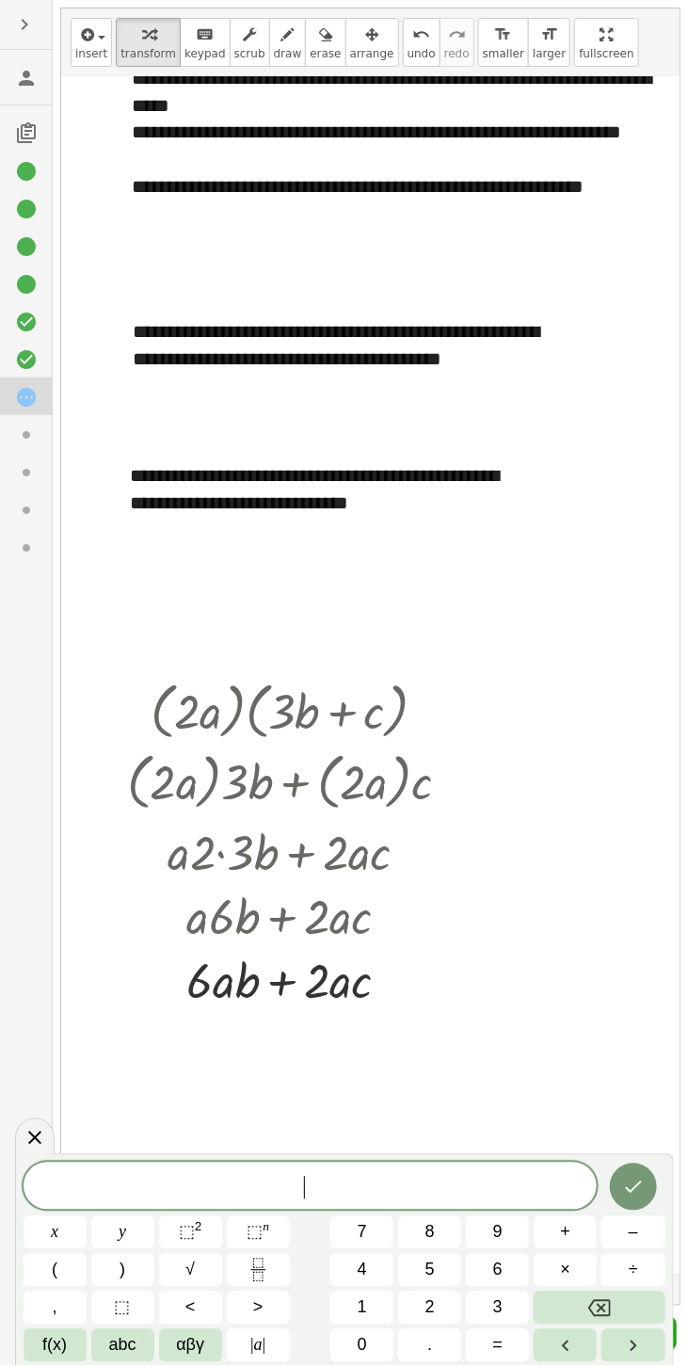
click at [393, 919] on div "Go back to this line Copy line as LaTeX Copy derivation as LaTeX" at bounding box center [396, 917] width 21 height 21
click at [404, 841] on div at bounding box center [296, 852] width 357 height 64
click at [640, 1189] on icon "Done" at bounding box center [633, 1187] width 23 height 23
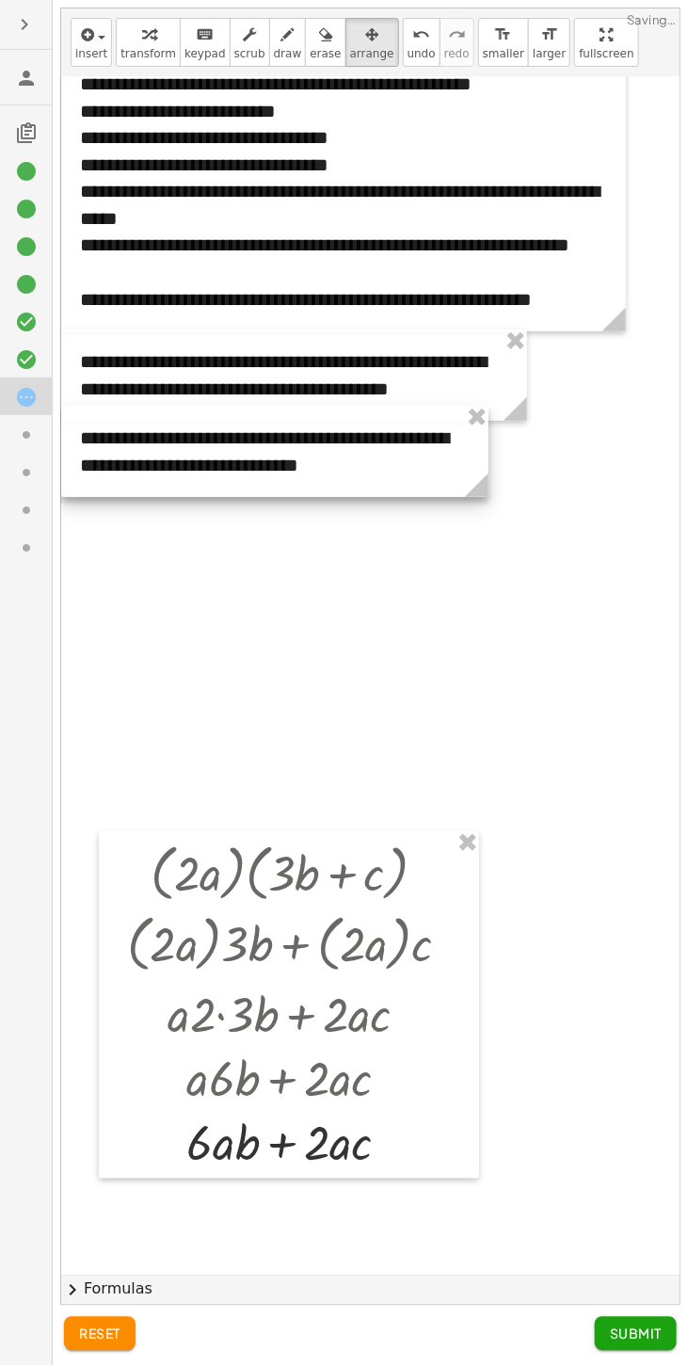
scroll to position [0, 0]
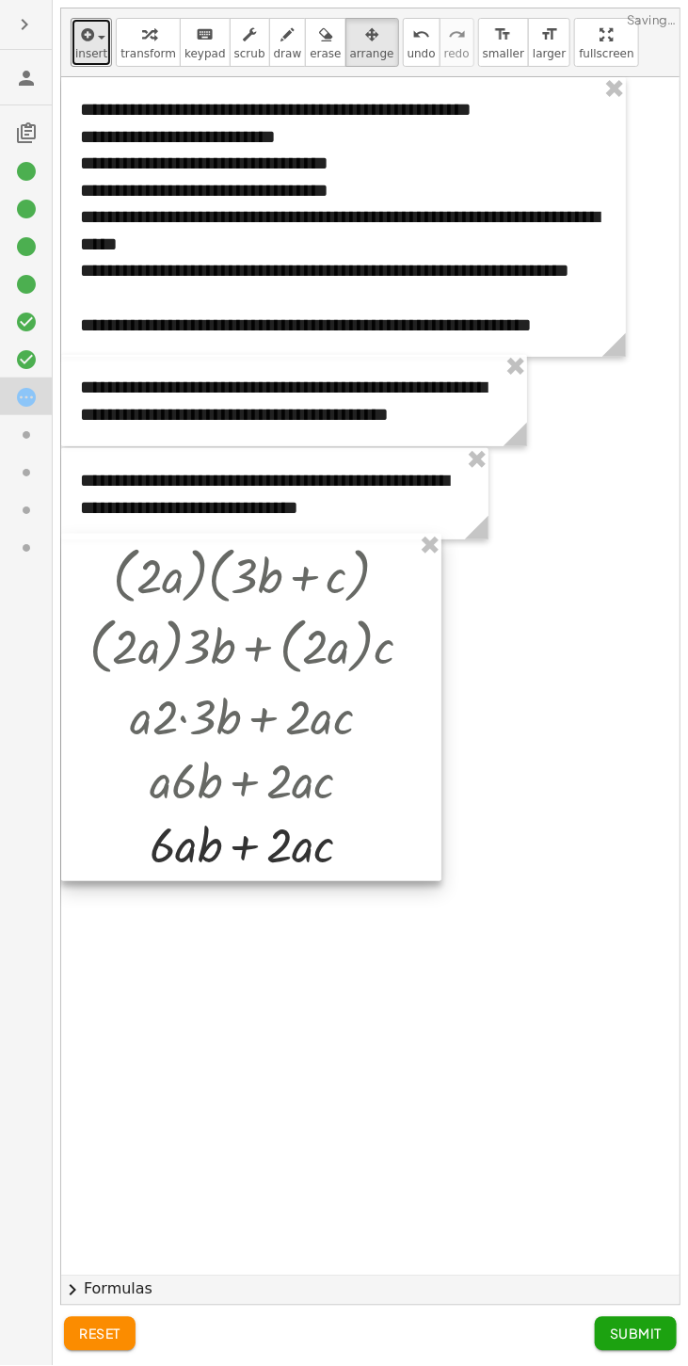
click at [87, 45] on icon "button" at bounding box center [85, 35] width 17 height 23
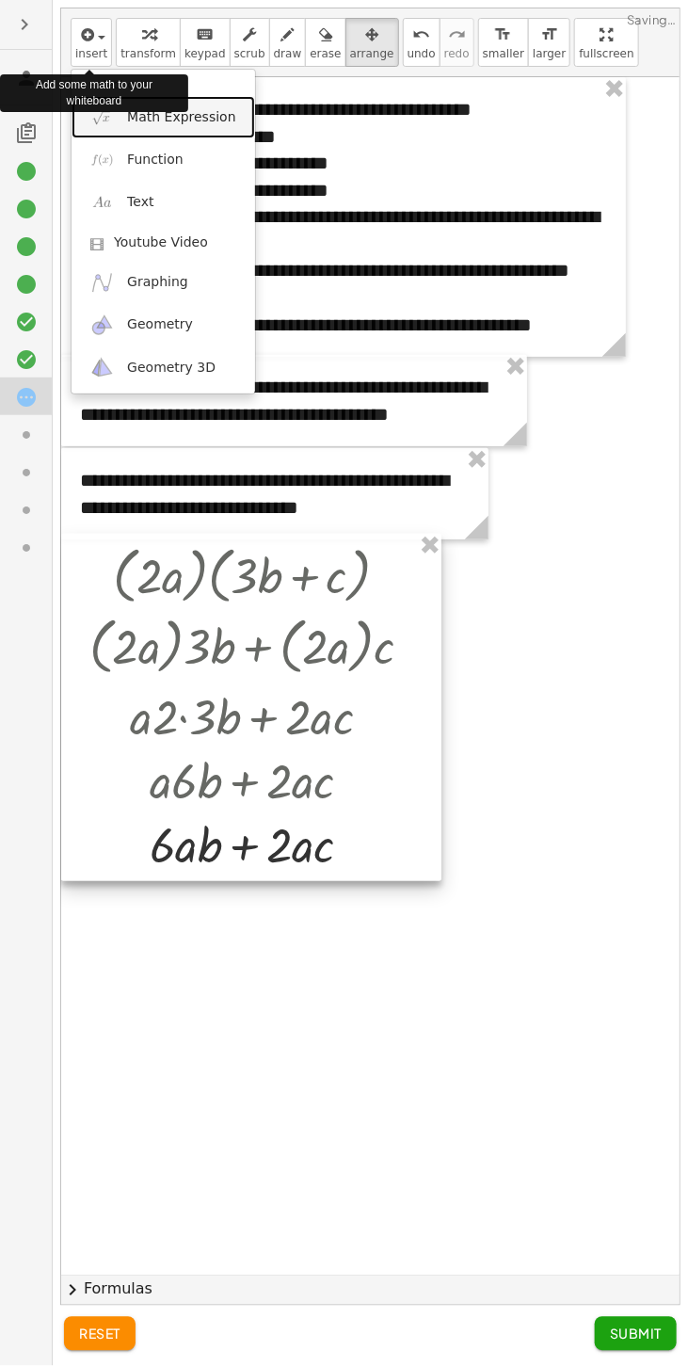
click at [135, 118] on span "Math Expression" at bounding box center [181, 117] width 108 height 19
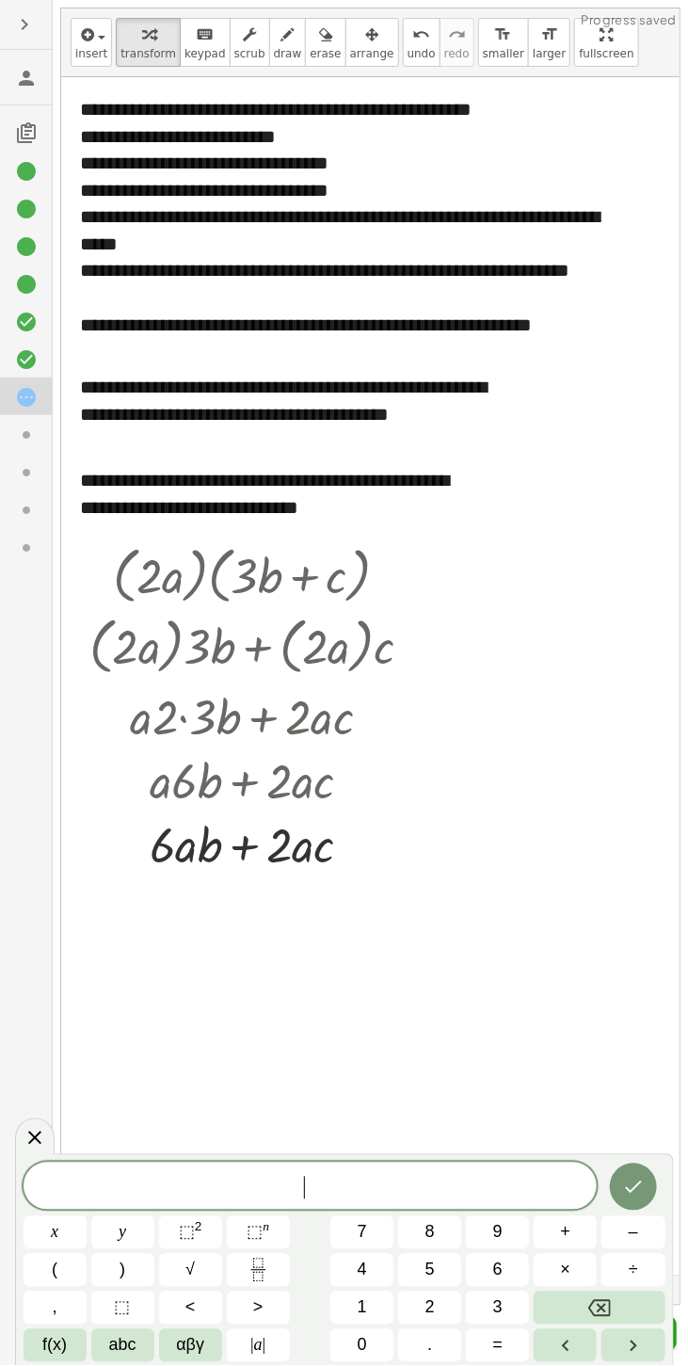
click at [49, 1261] on button "(" at bounding box center [55, 1270] width 63 height 33
click at [51, 1223] on span "x" at bounding box center [55, 1232] width 8 height 25
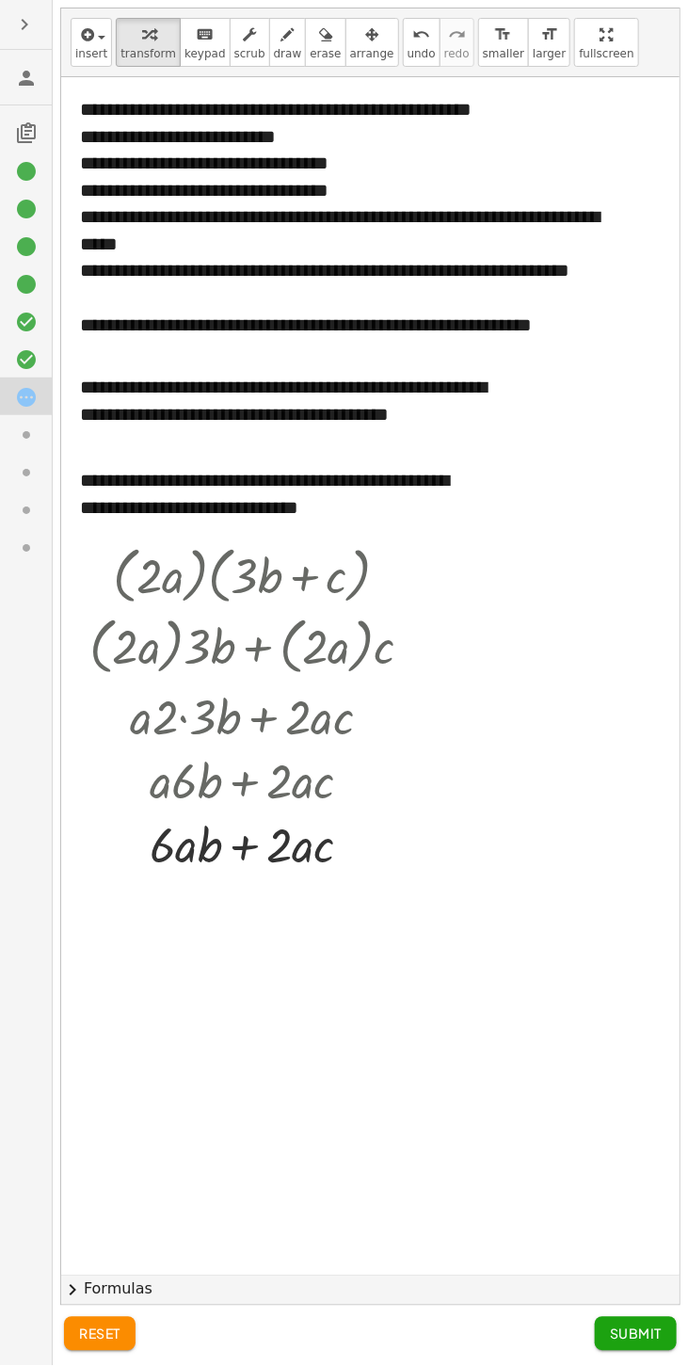
click at [286, 712] on div at bounding box center [258, 716] width 357 height 64
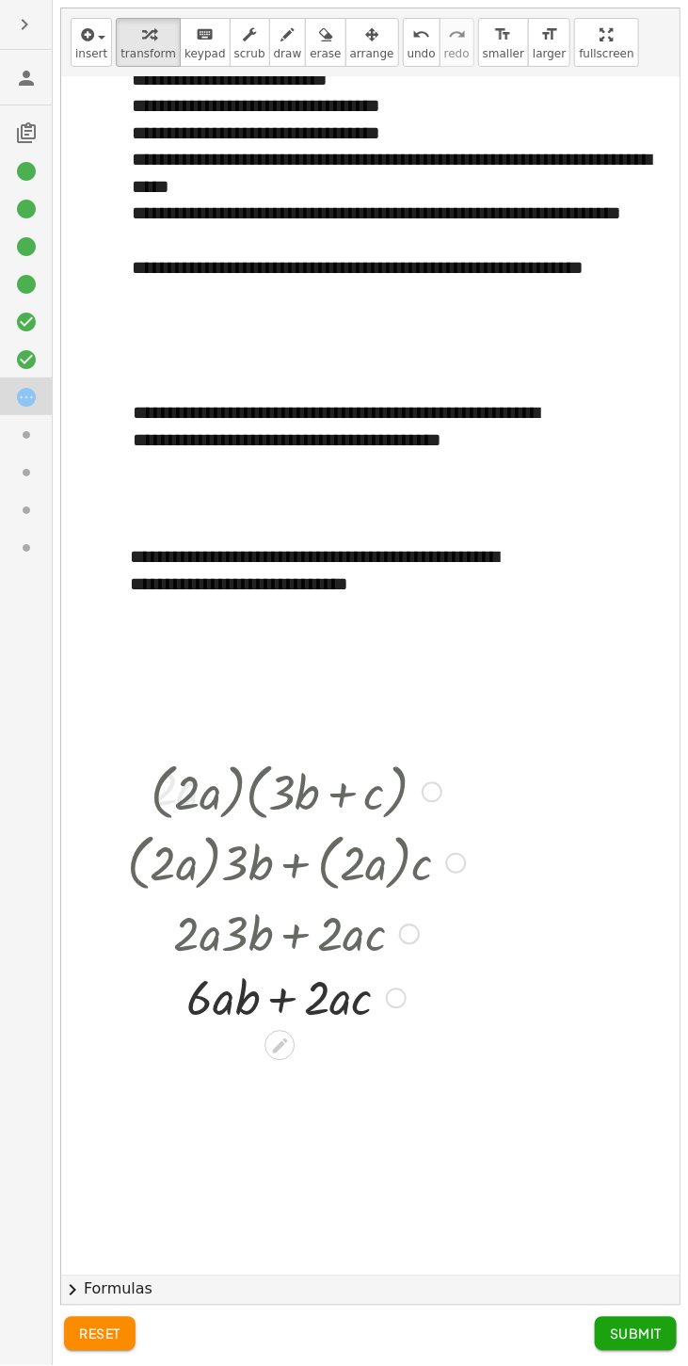
scroll to position [2, 0]
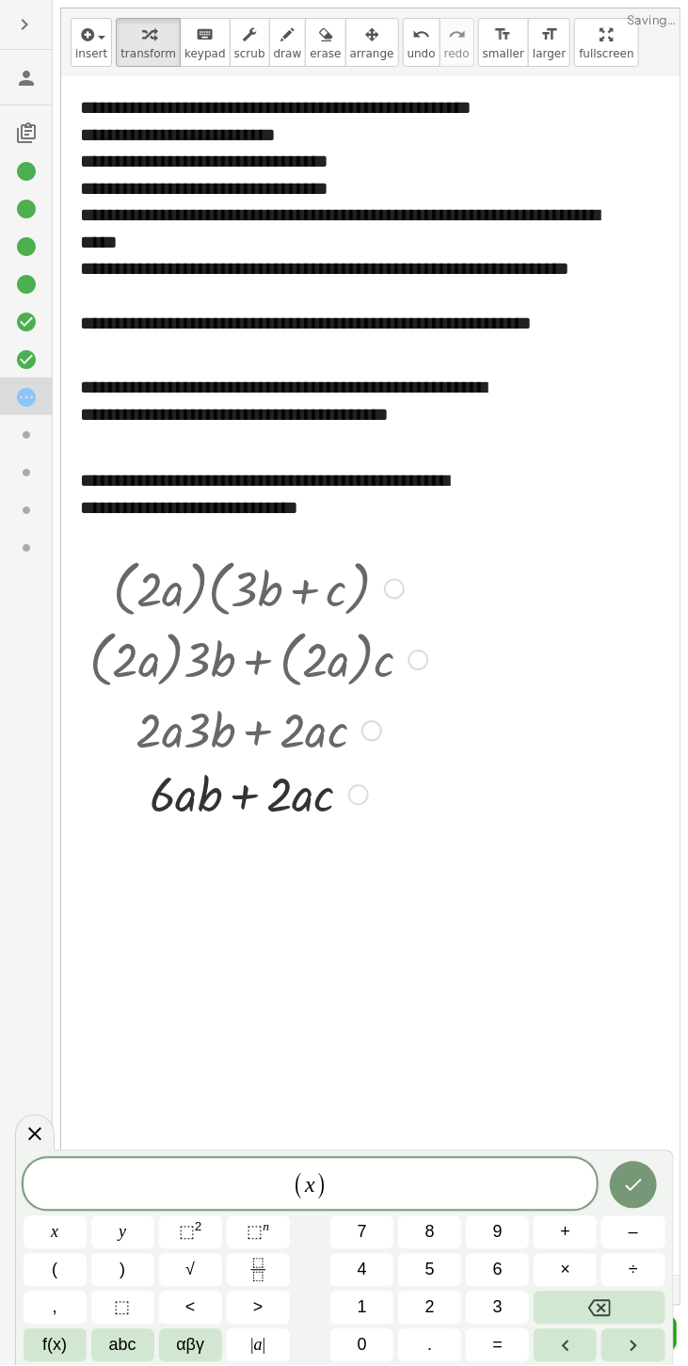
click at [644, 1180] on icon "Done" at bounding box center [633, 1185] width 23 height 23
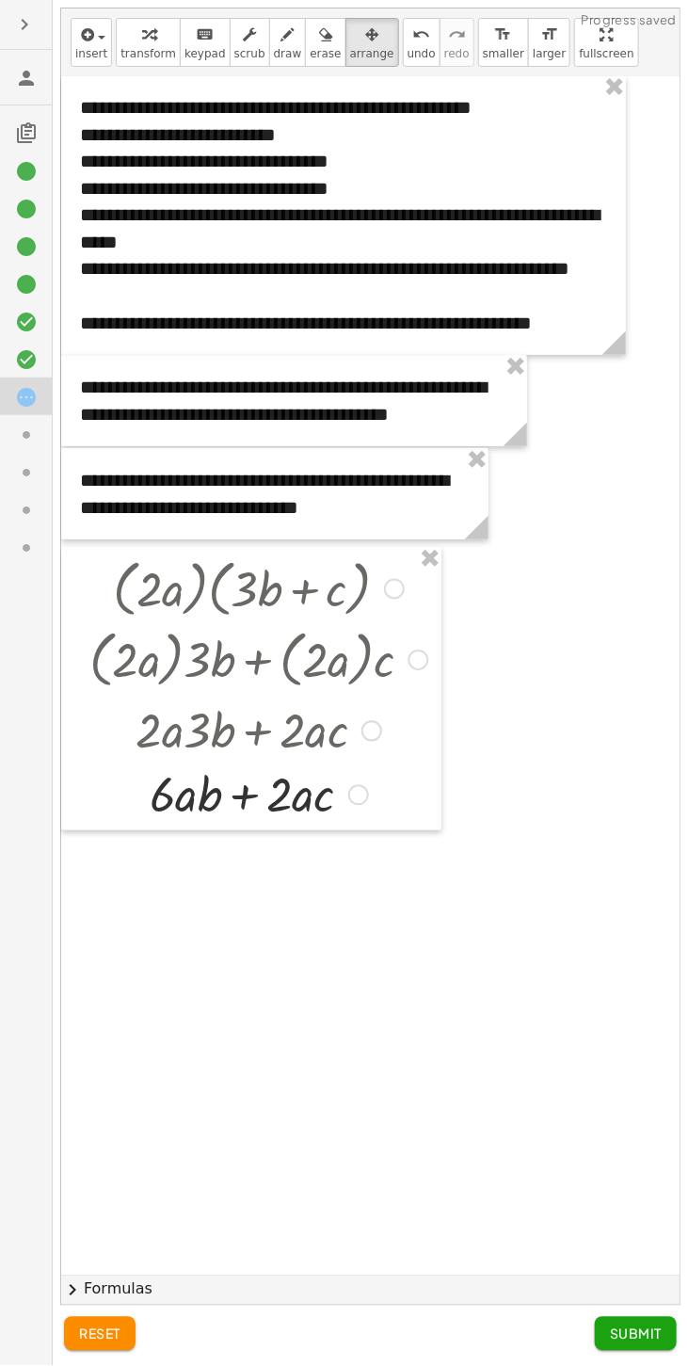
scroll to position [0, 33]
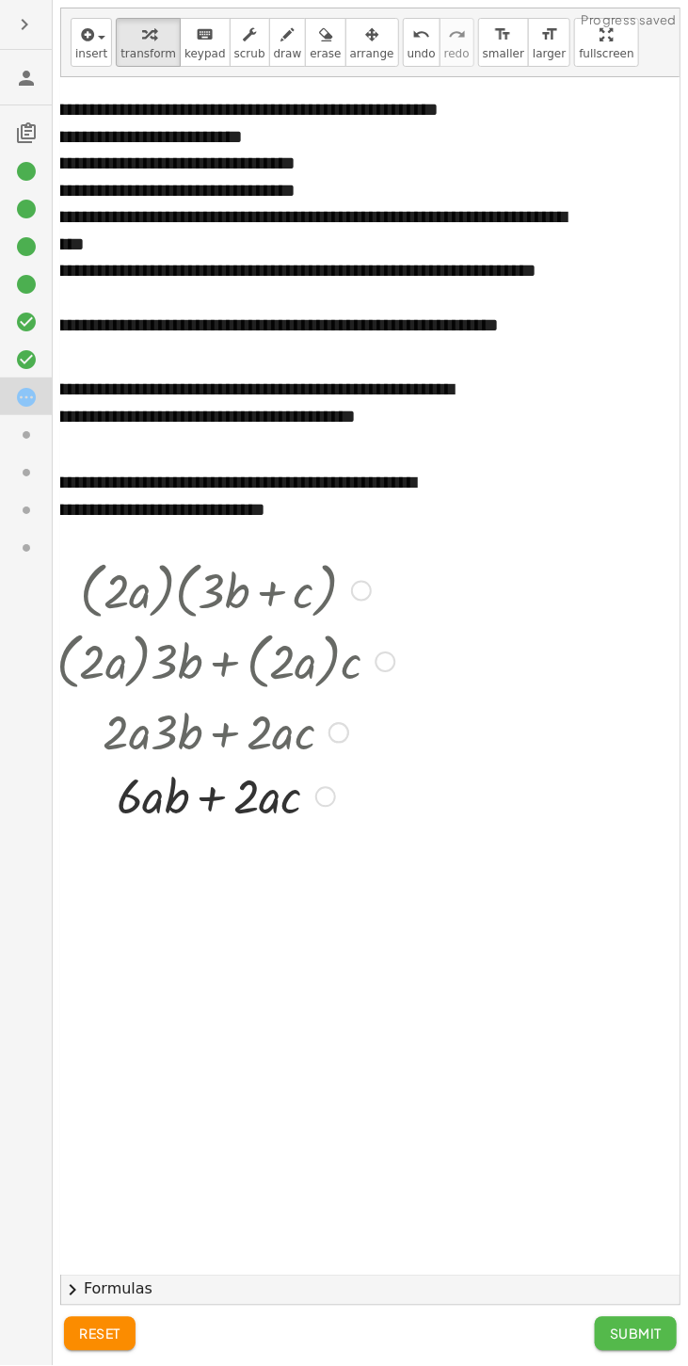
click at [649, 1342] on span "Submit" at bounding box center [636, 1333] width 52 height 17
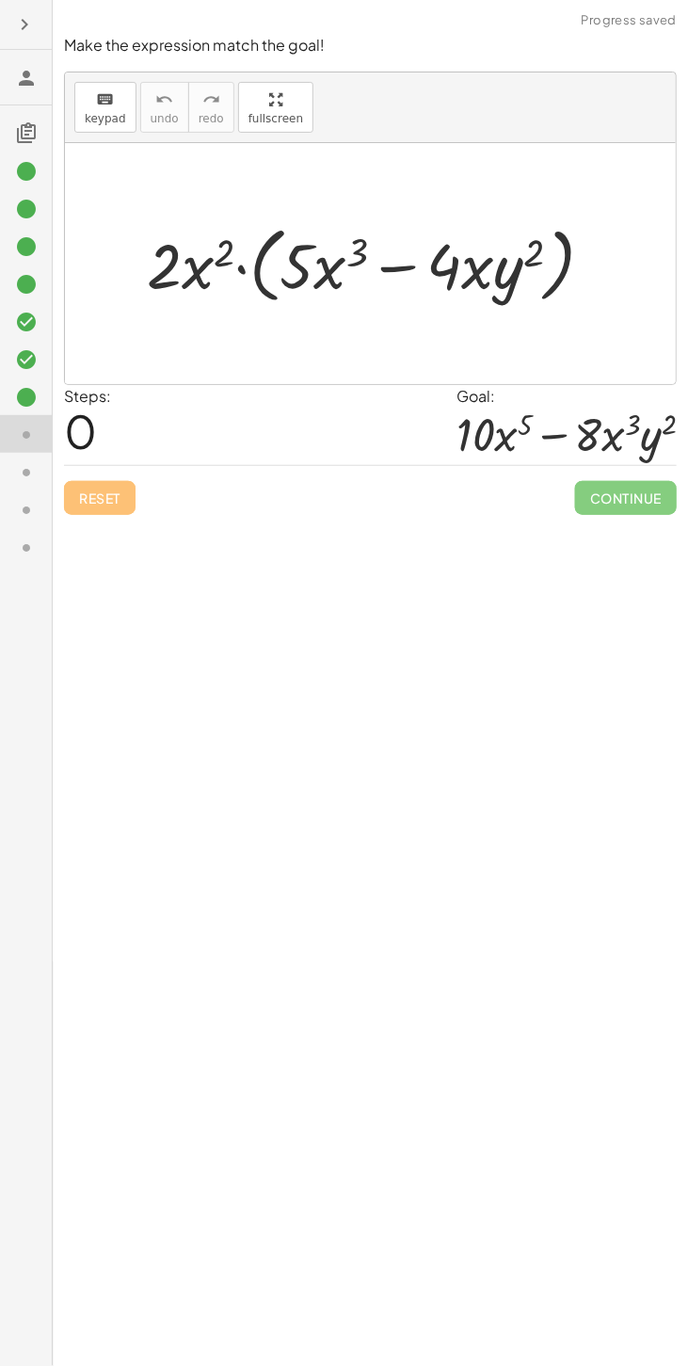
click at [27, 401] on icon at bounding box center [26, 397] width 23 height 23
